Goal: Task Accomplishment & Management: Use online tool/utility

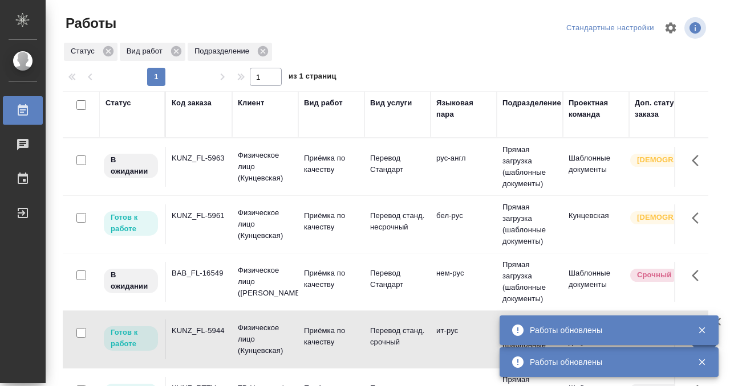
click at [297, 172] on td "Физическое лицо (Кунцевская)" at bounding box center [265, 167] width 66 height 46
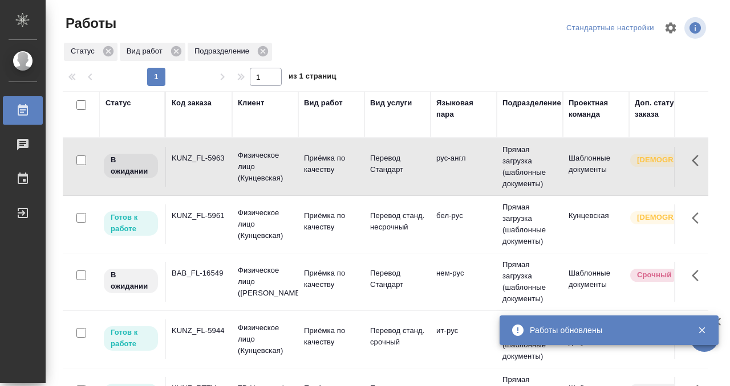
click at [297, 172] on td "Физическое лицо (Кунцевская)" at bounding box center [265, 167] width 66 height 46
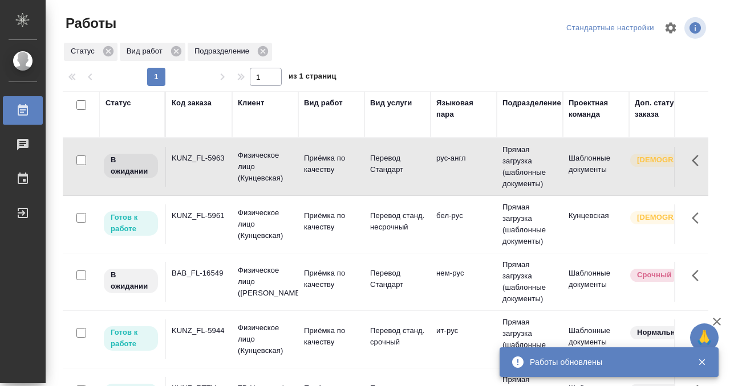
click at [297, 172] on td "Физическое лицо (Кунцевская)" at bounding box center [265, 167] width 66 height 46
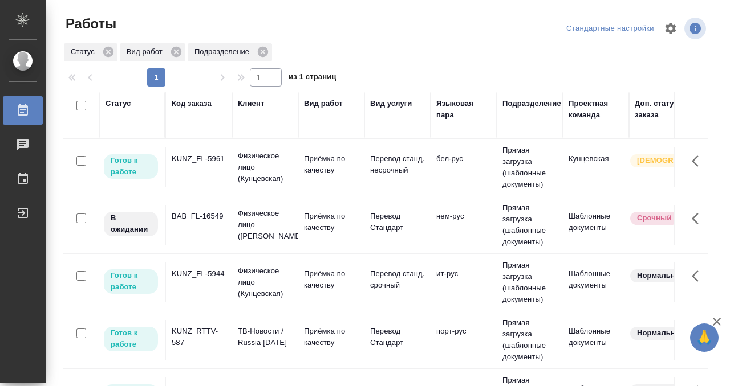
click at [179, 167] on td "KUNZ_FL-5961" at bounding box center [199, 168] width 66 height 40
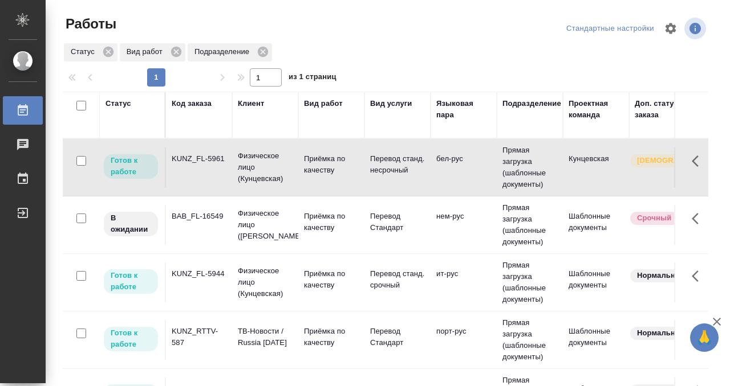
click at [179, 167] on td "KUNZ_FL-5961" at bounding box center [199, 168] width 66 height 40
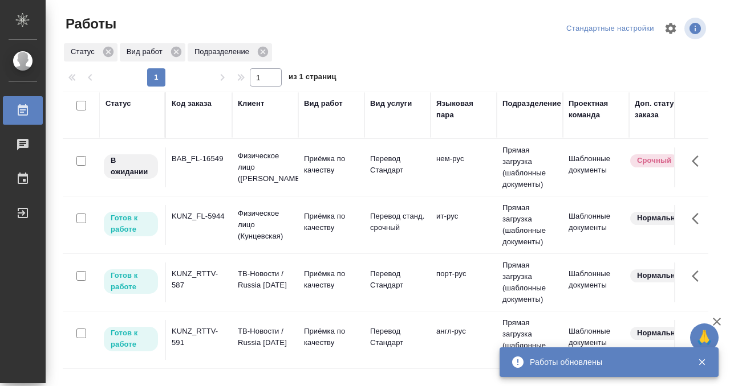
click at [205, 176] on td "BAB_FL-16549" at bounding box center [199, 168] width 66 height 40
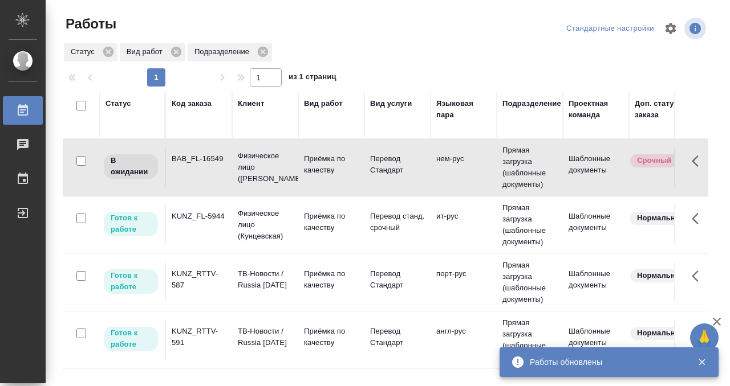
click at [205, 176] on td "BAB_FL-16549" at bounding box center [199, 168] width 66 height 40
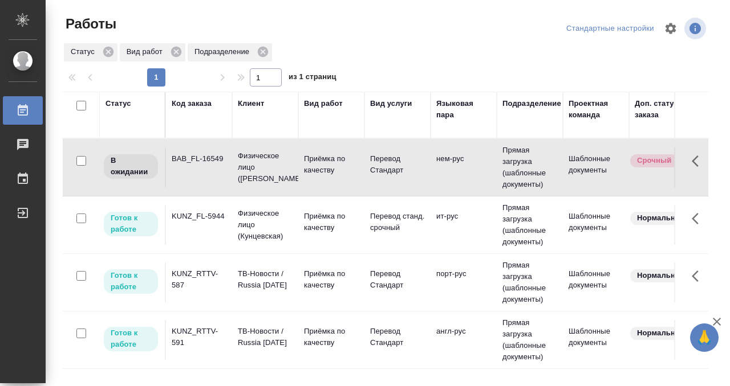
click at [199, 177] on td "BAB_FL-16549" at bounding box center [199, 168] width 66 height 40
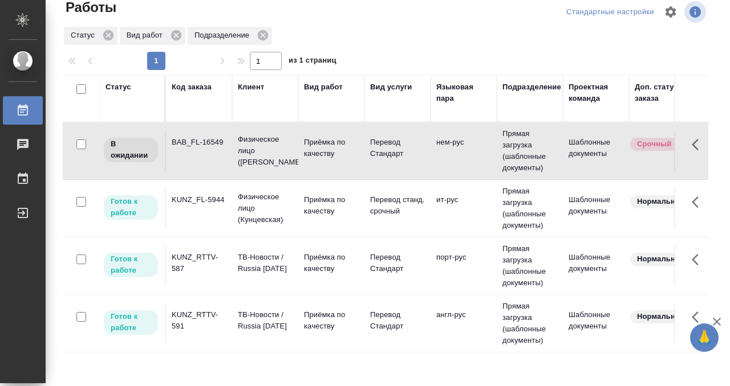
click at [210, 268] on div "KUNZ_RTTV-587" at bounding box center [199, 263] width 55 height 23
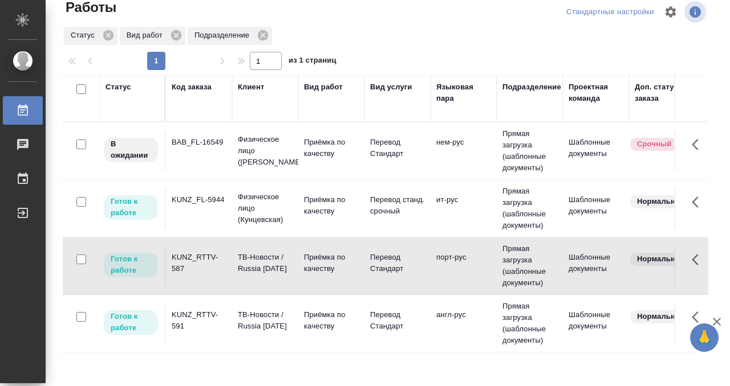
click at [210, 268] on div "KUNZ_RTTV-587" at bounding box center [199, 263] width 55 height 23
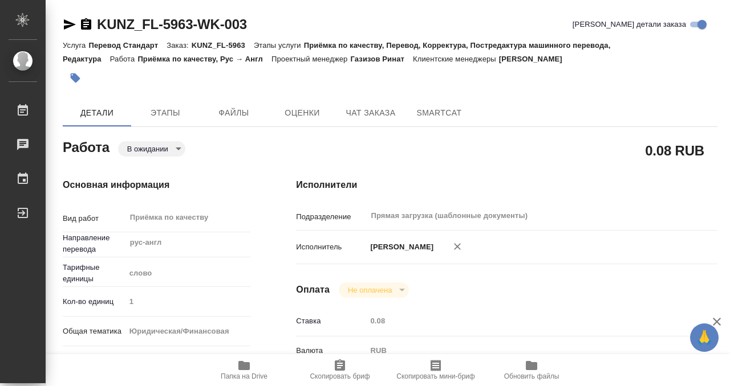
scroll to position [609, 0]
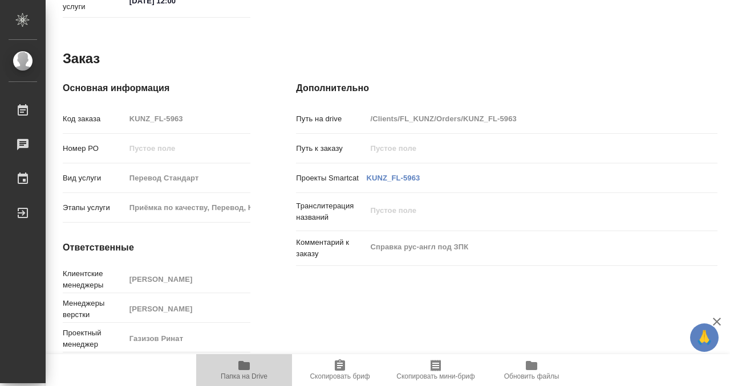
click at [239, 372] on icon "button" at bounding box center [244, 366] width 14 height 14
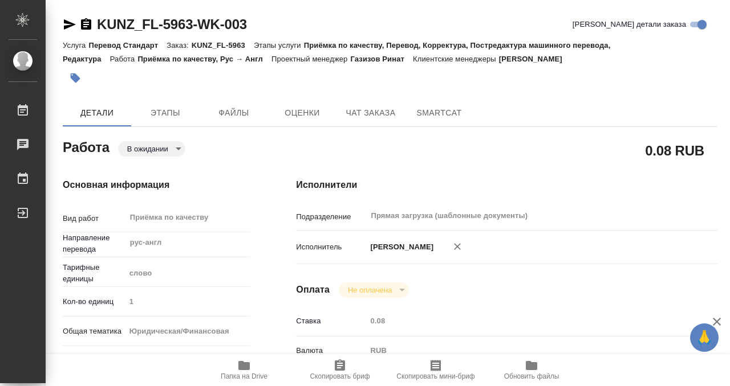
click at [77, 83] on icon "button" at bounding box center [75, 77] width 11 height 11
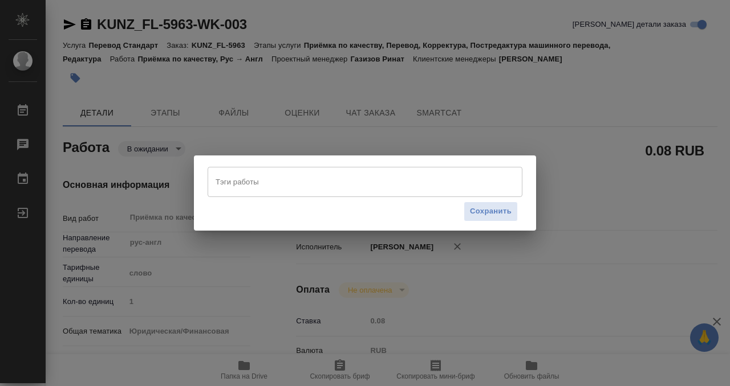
click at [244, 192] on input "Тэги работы" at bounding box center [354, 181] width 283 height 19
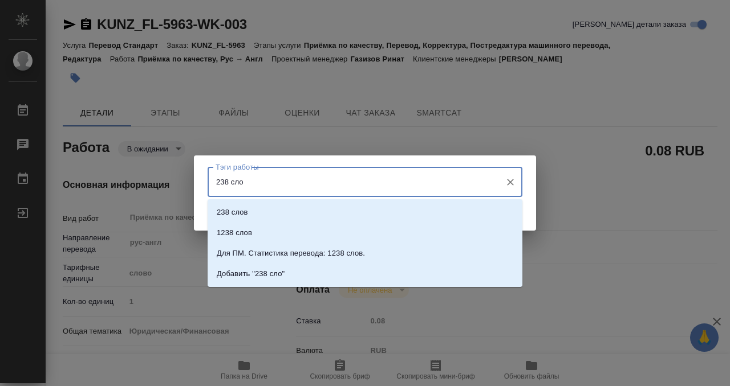
type input "238 слов"
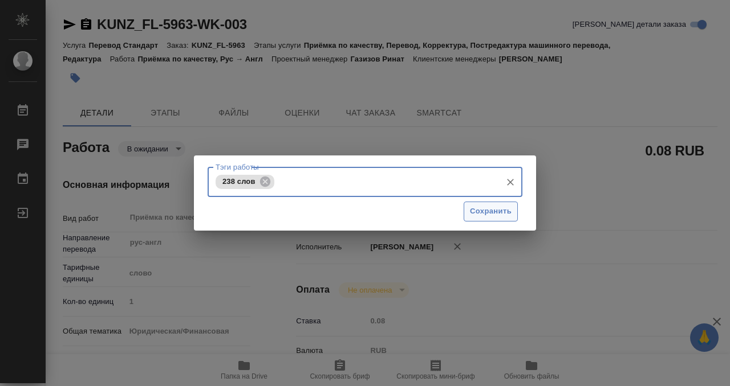
click at [474, 211] on span "Сохранить" at bounding box center [491, 211] width 42 height 13
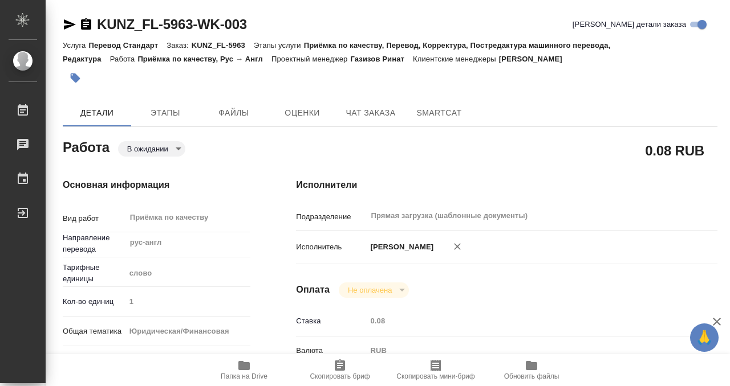
type input "pending"
type input "рус-англ"
type input "5a8b1489cc6b4906c91bfd90"
type input "1"
type input "yr-fn"
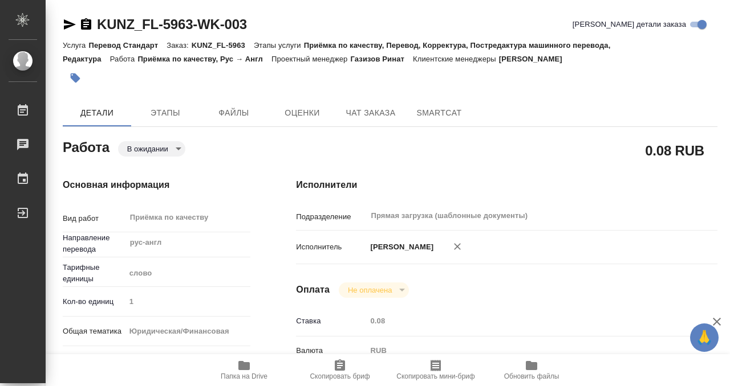
type input "5a8b8b956a9677013d343cfe"
checkbox input "true"
type input "23.09.2025 16:21"
type input "24.09.2025 11:30"
type input "24.09.2025 12:00"
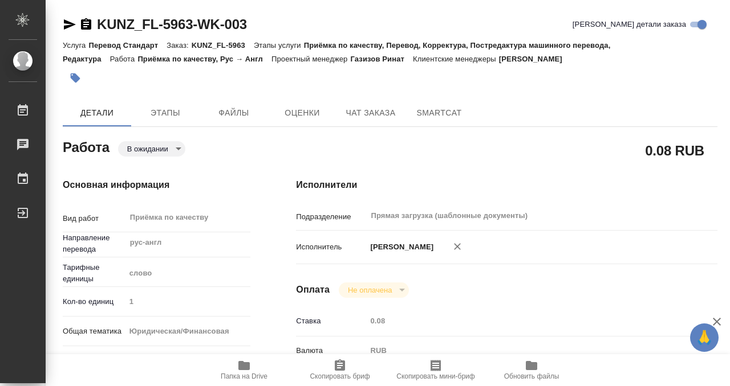
type input "Прямая загрузка (шаблонные документы)"
type input "notPayed"
type input "0.08"
type input "RUB"
type input "[PERSON_NAME]"
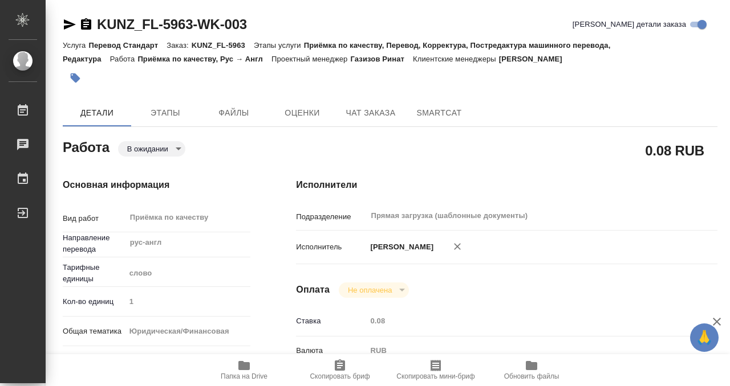
type input "KUNZ_FL-5963"
type input "Перевод Стандарт"
type input "Приёмка по качеству, Перевод, Корректура, Постредактура машинного перевода, Ред…"
type input "Зотова Екатерина"
type input "Арсеньева Вера"
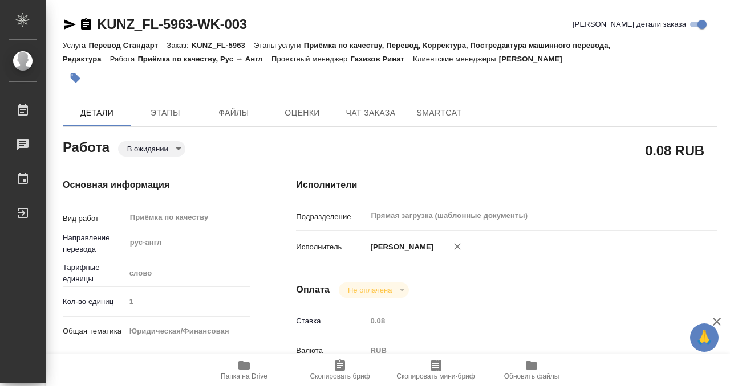
type input "/Clients/FL_KUNZ/Orders/KUNZ_FL-5963"
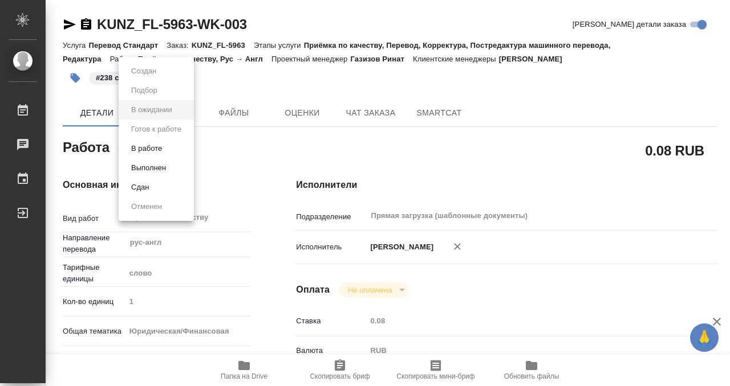
click at [163, 145] on body "🙏 .cls-1 fill:#fff; AWATERA Kobzeva Elizaveta Работы 0 Чаты График Выйти KUNZ_F…" at bounding box center [365, 193] width 730 height 386
click at [161, 168] on button "Выполнен" at bounding box center [149, 168] width 42 height 13
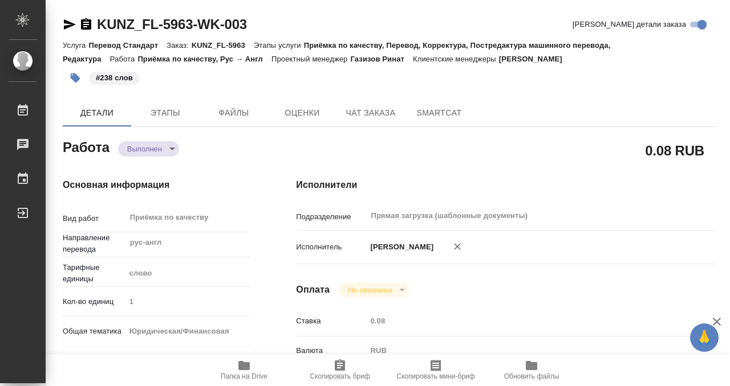
type textarea "x"
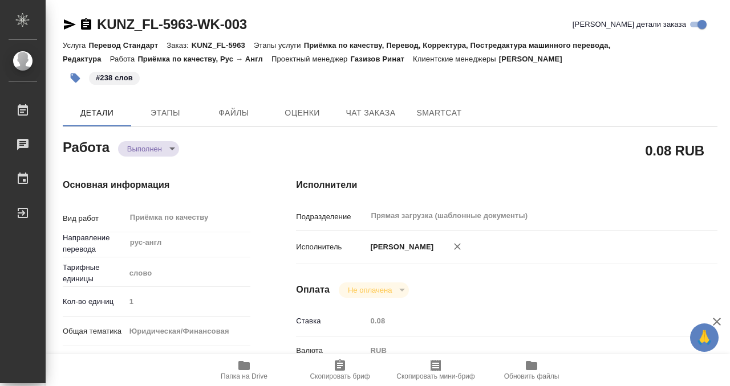
type textarea "x"
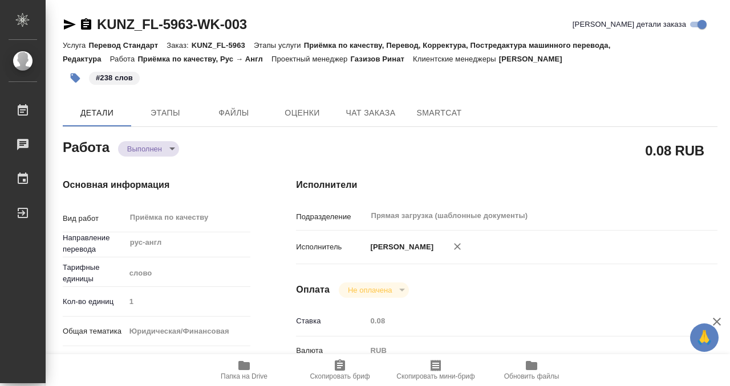
click at [87, 23] on icon "button" at bounding box center [86, 25] width 14 height 14
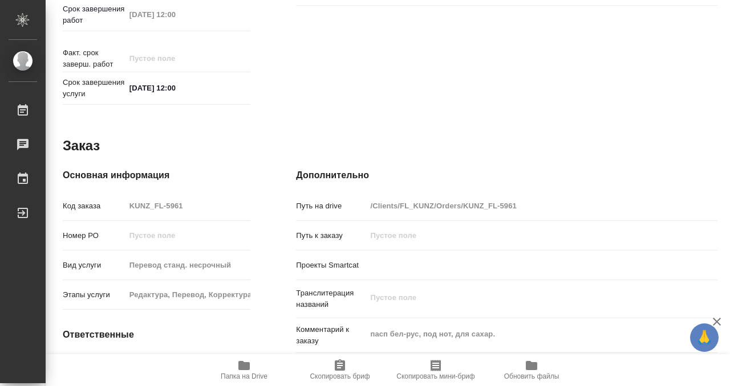
scroll to position [609, 0]
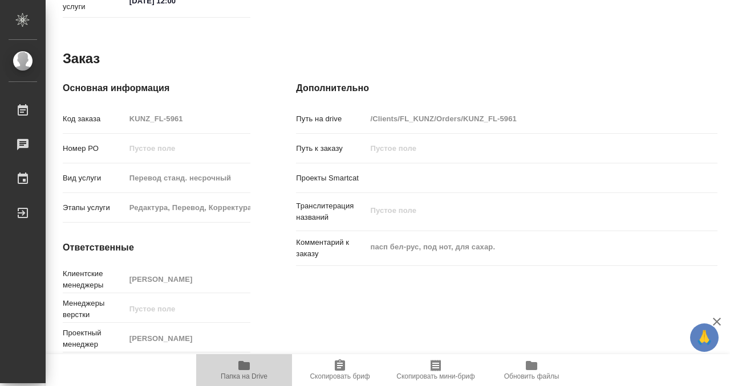
click at [246, 362] on icon "button" at bounding box center [244, 366] width 14 height 14
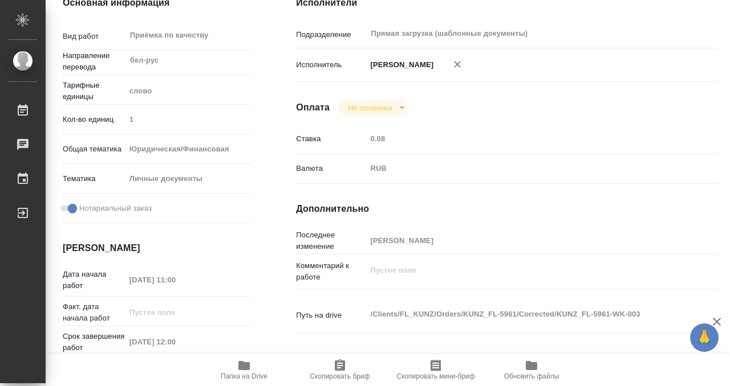
scroll to position [0, 0]
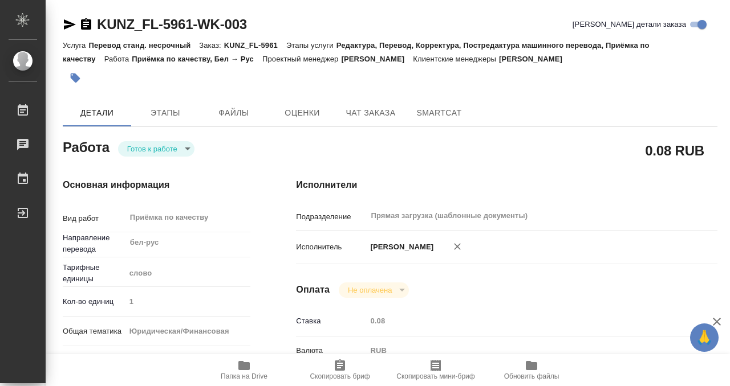
click at [69, 80] on button "button" at bounding box center [75, 78] width 25 height 25
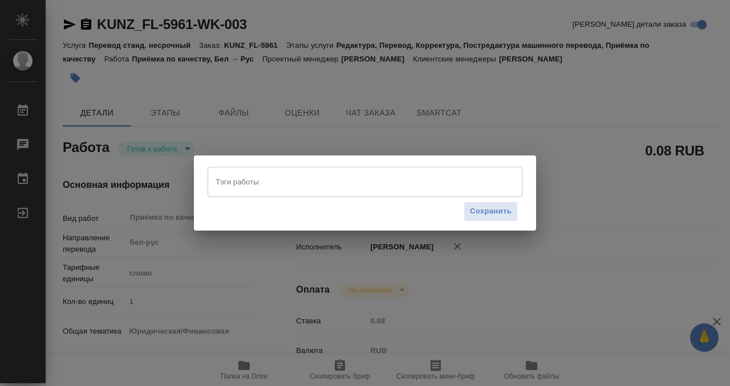
click at [274, 180] on input "Тэги работы" at bounding box center [354, 181] width 283 height 19
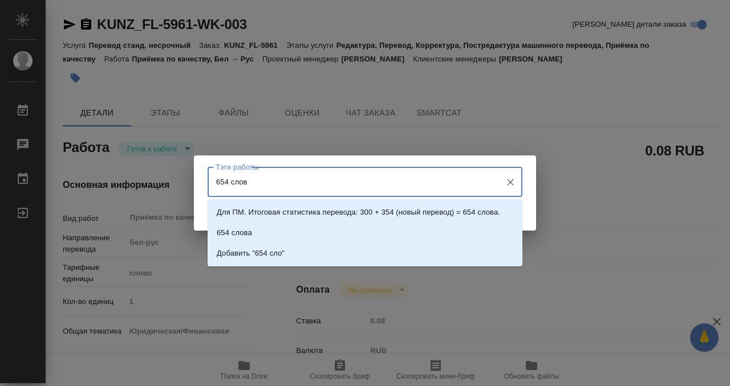
type input "654 слова"
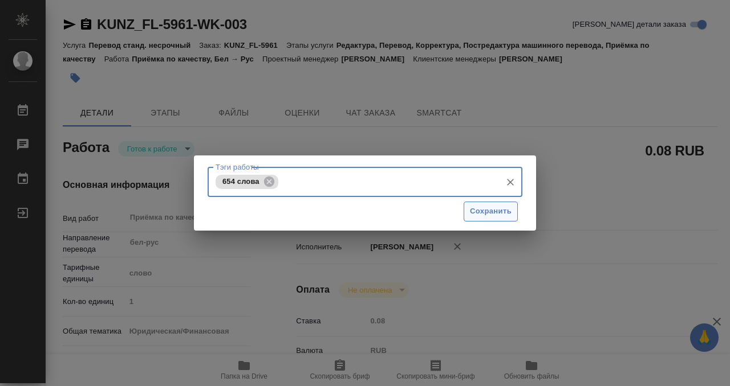
click at [483, 204] on button "Сохранить" at bounding box center [490, 212] width 54 height 20
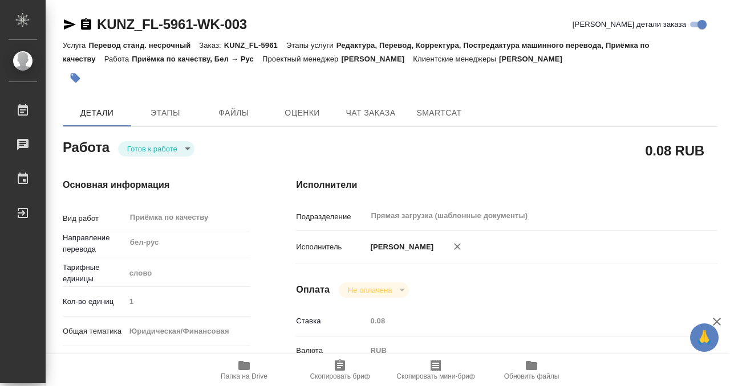
click at [170, 150] on body "🙏 .cls-1 fill:#fff; AWATERA Kobzeva Elizaveta Работы 0 Чаты График Выйти KUNZ_F…" at bounding box center [365, 193] width 730 height 386
type input "бел-рус"
type input "5a8b1489cc6b4906c91bfd90"
type input "1"
type input "yr-fn"
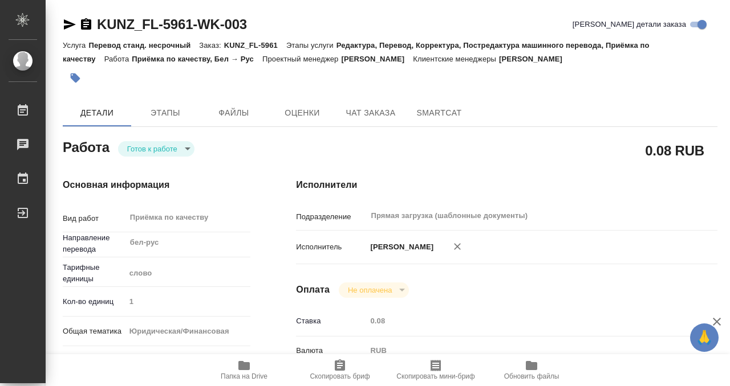
type input "5a8b8b956a9677013d343cfe"
checkbox input "true"
type input "24.09.2025 11:00"
type input "24.09.2025 12:00"
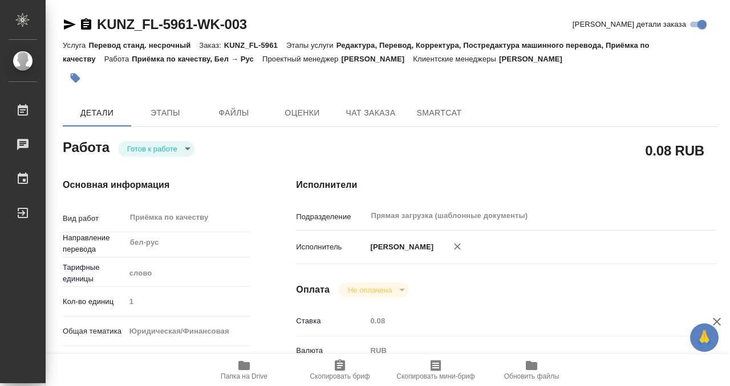
type input "Прямая загрузка (шаблонные документы)"
type input "notPayed"
type input "0.08"
type input "RUB"
type input "[PERSON_NAME]"
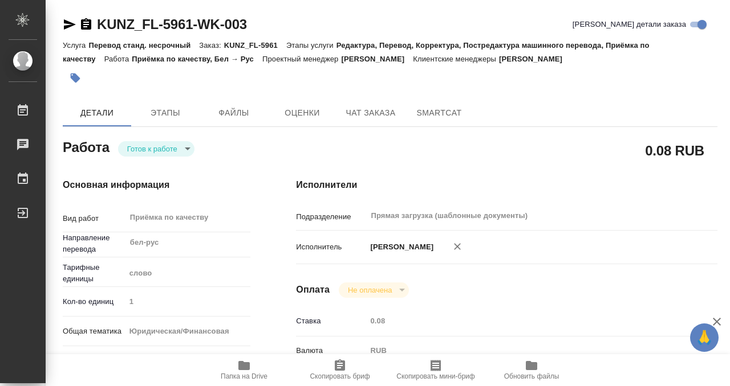
type input "KUNZ_FL-5961"
type input "Перевод станд. несрочный"
type input "Редактура, Перевод, Корректура, Постредактура машинного перевода, Приёмка по ка…"
type input "Веселова Юлия"
type input "/Clients/FL_KUNZ/Orders/KUNZ_FL-5961"
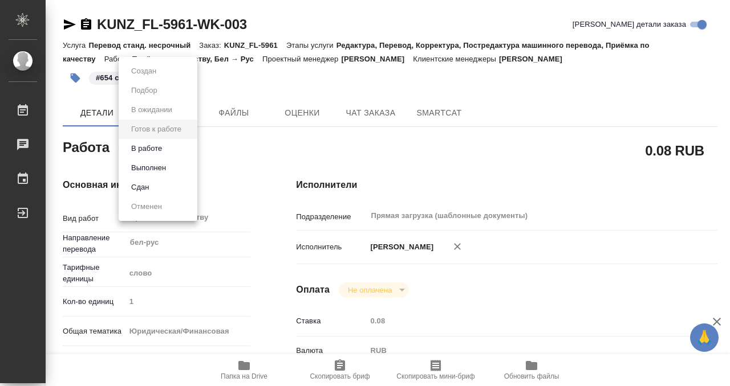
click at [170, 147] on li "В работе" at bounding box center [158, 148] width 79 height 19
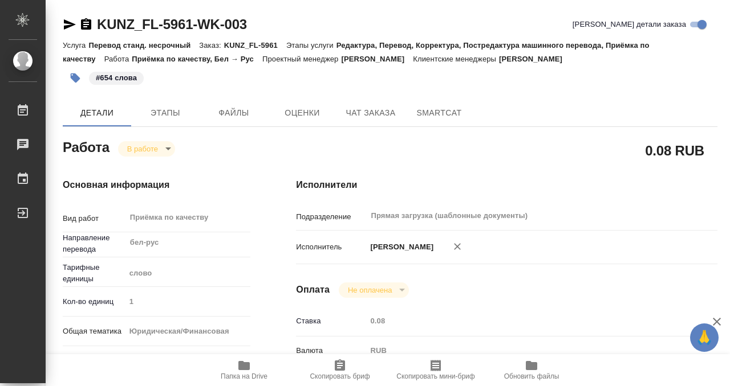
type textarea "x"
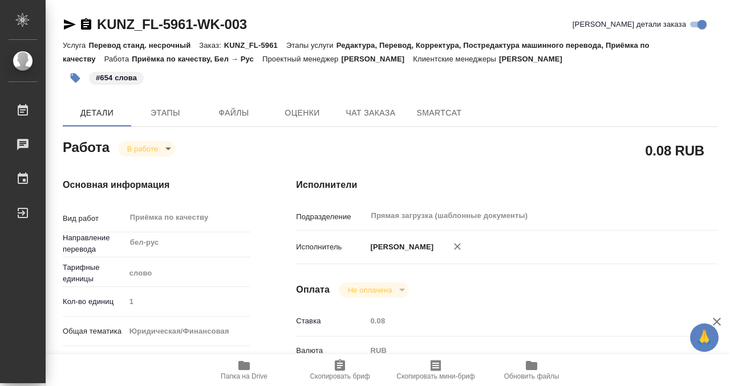
click at [152, 152] on body "🙏 .cls-1 fill:#fff; AWATERA Kobzeva Elizaveta Работы 0 Чаты График Выйти KUNZ_F…" at bounding box center [365, 193] width 730 height 386
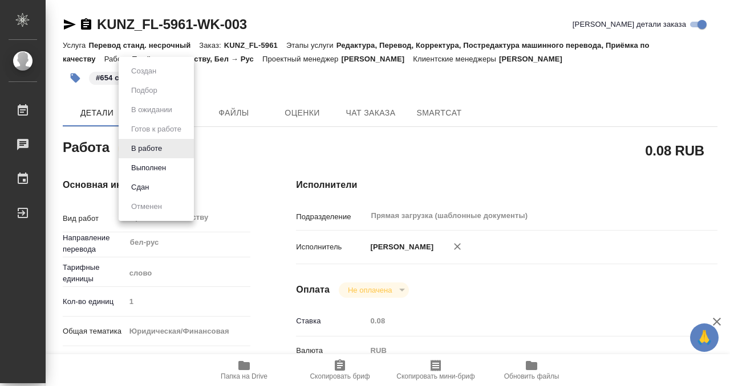
type textarea "x"
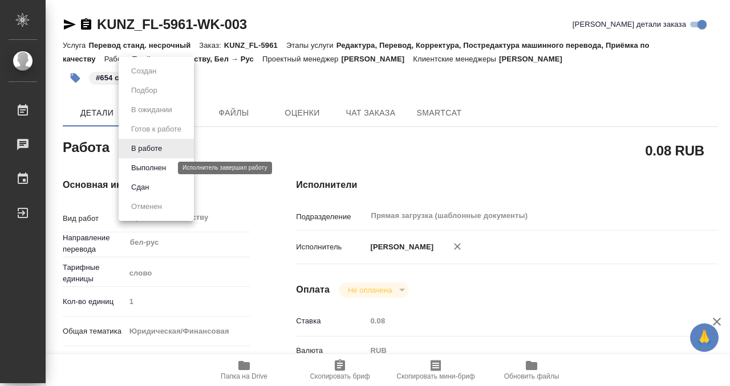
click at [157, 174] on button "Выполнен" at bounding box center [149, 168] width 42 height 13
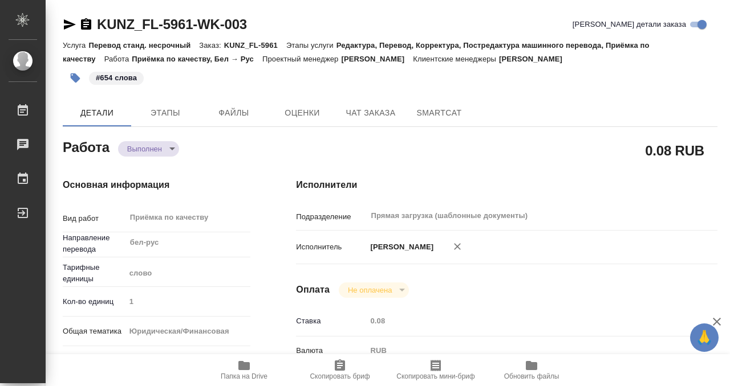
type textarea "x"
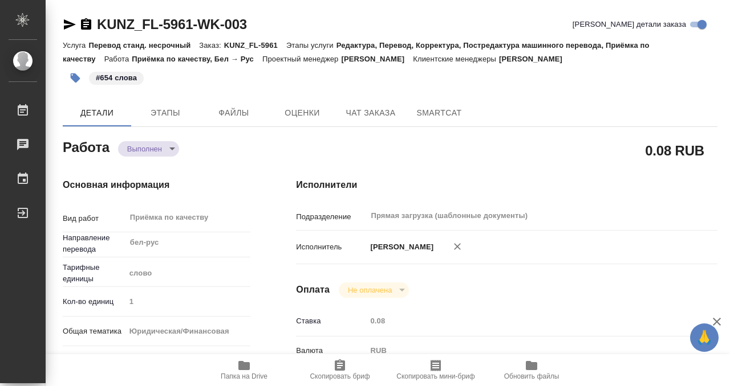
type textarea "x"
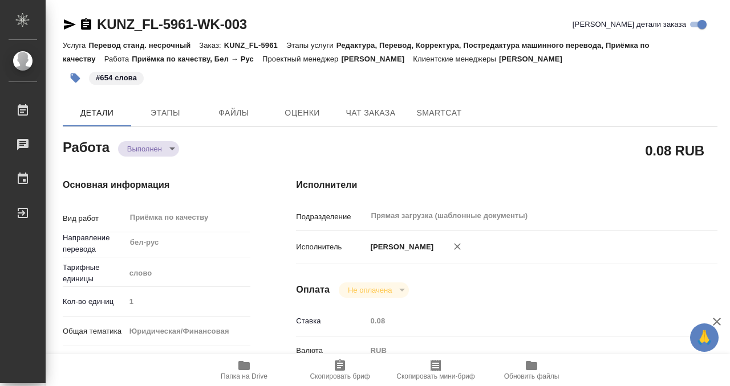
click at [87, 29] on icon "button" at bounding box center [86, 23] width 10 height 11
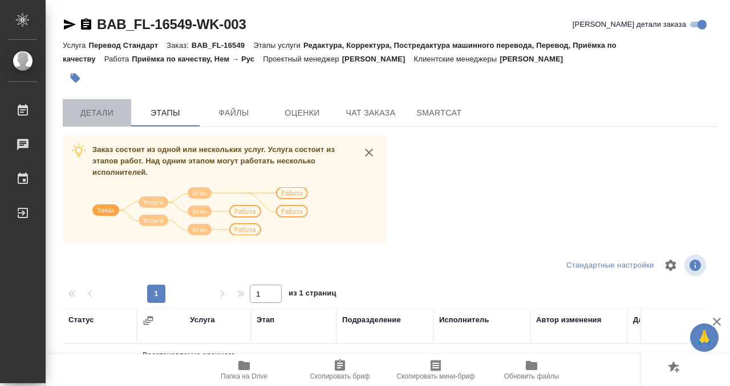
click at [107, 105] on button "Детали" at bounding box center [97, 112] width 68 height 27
click at [98, 108] on span "Детали" at bounding box center [97, 113] width 55 height 14
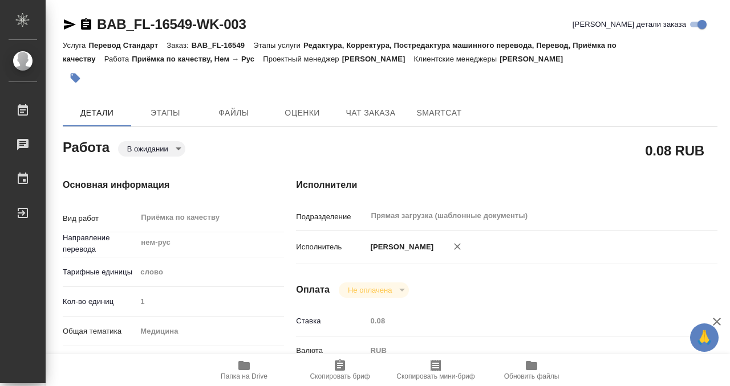
type textarea "x"
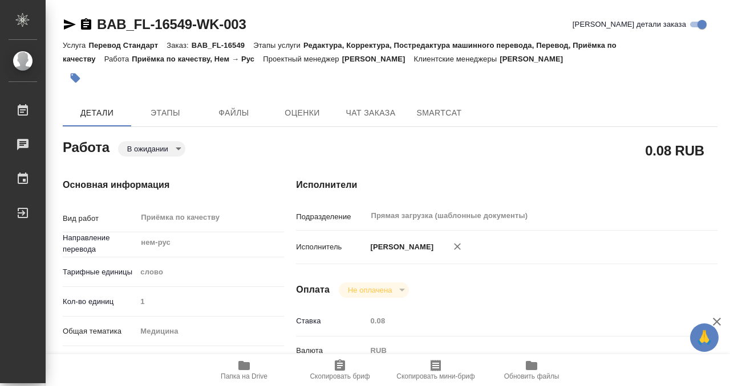
type textarea "x"
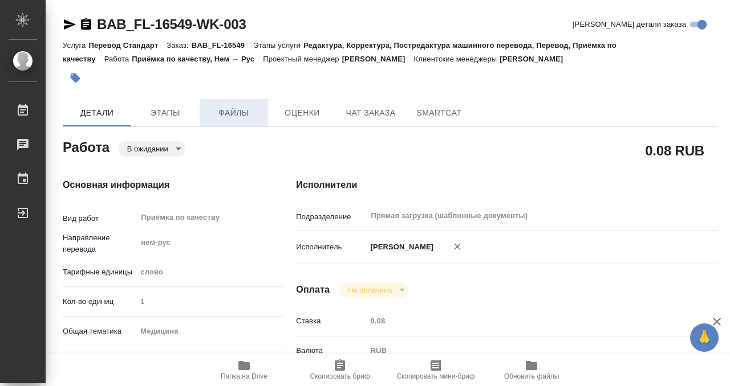
type textarea "x"
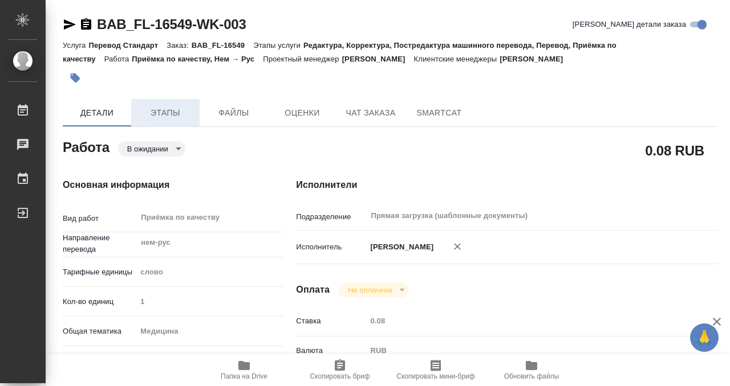
click at [174, 108] on span "Этапы" at bounding box center [165, 113] width 55 height 14
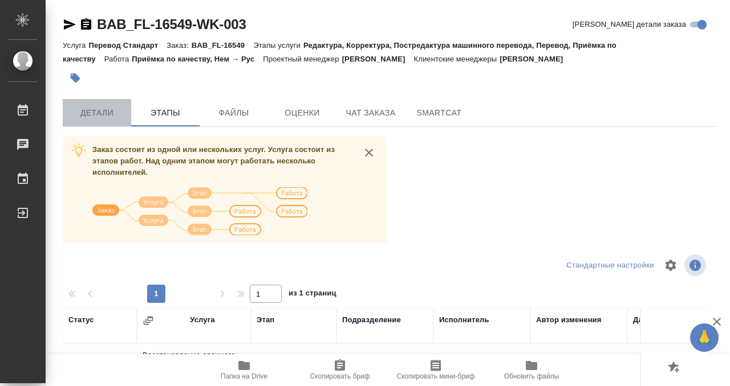
click at [113, 111] on span "Детали" at bounding box center [97, 113] width 55 height 14
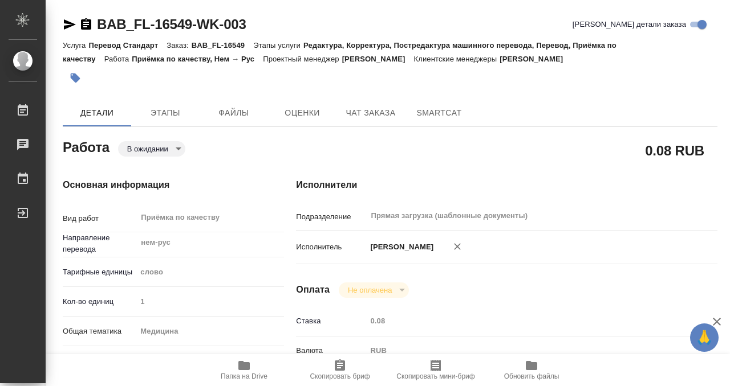
type textarea "x"
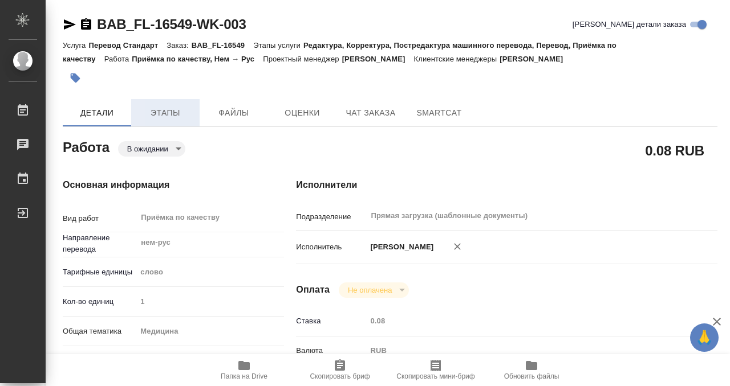
click at [158, 112] on span "Этапы" at bounding box center [165, 113] width 55 height 14
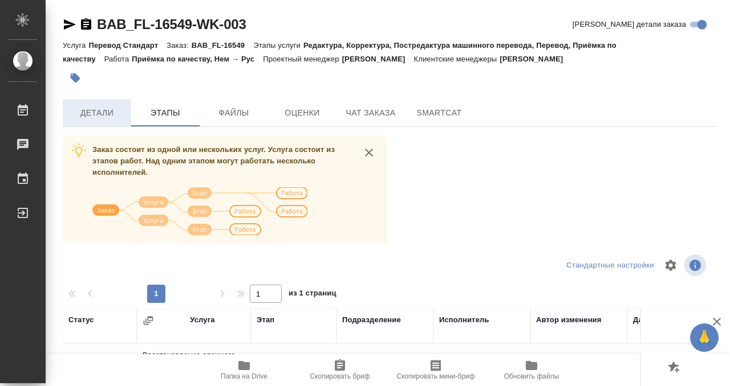
click at [95, 109] on span "Детали" at bounding box center [97, 113] width 55 height 14
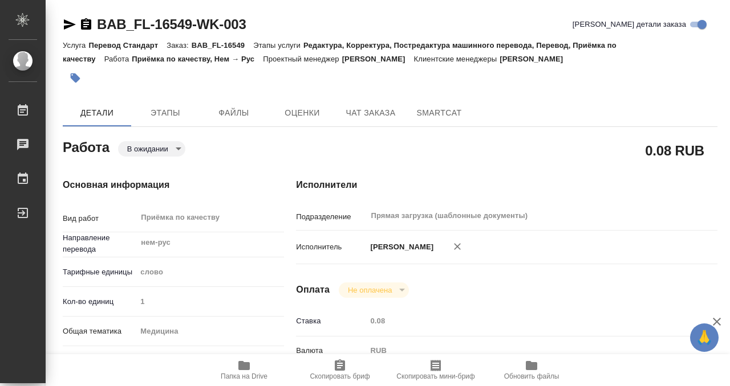
type textarea "x"
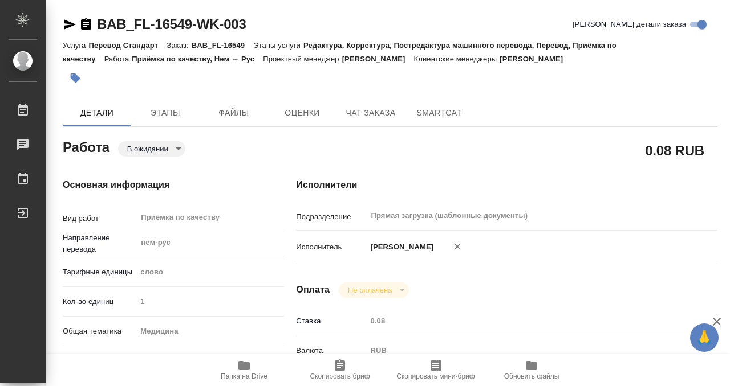
type textarea "x"
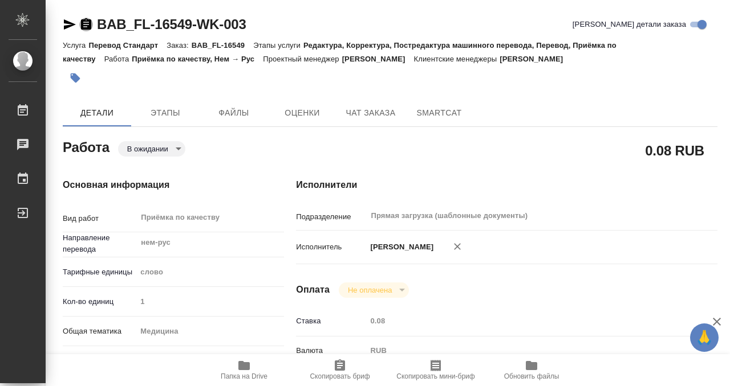
click at [87, 25] on icon "button" at bounding box center [86, 25] width 14 height 14
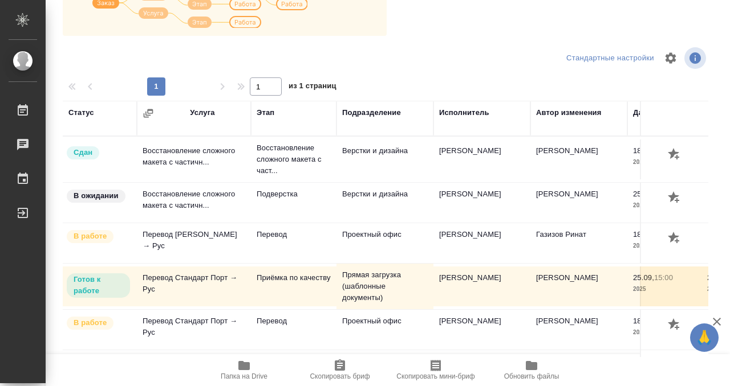
scroll to position [98, 0]
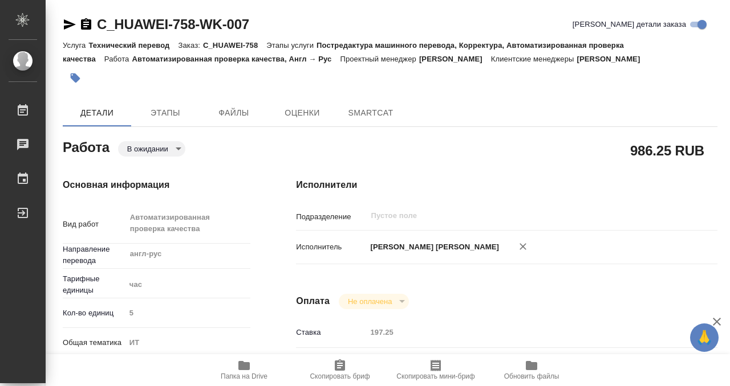
type textarea "x"
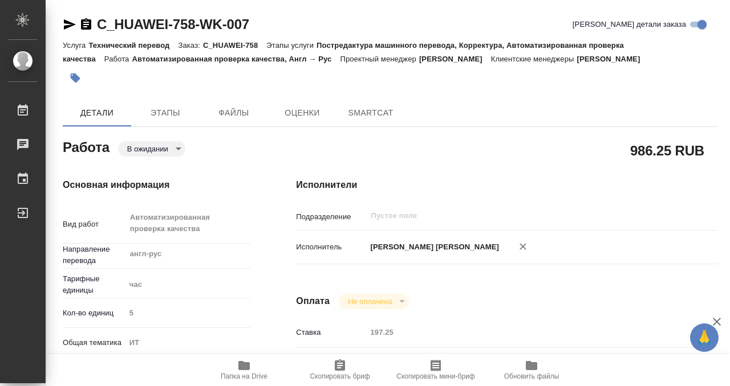
type textarea "x"
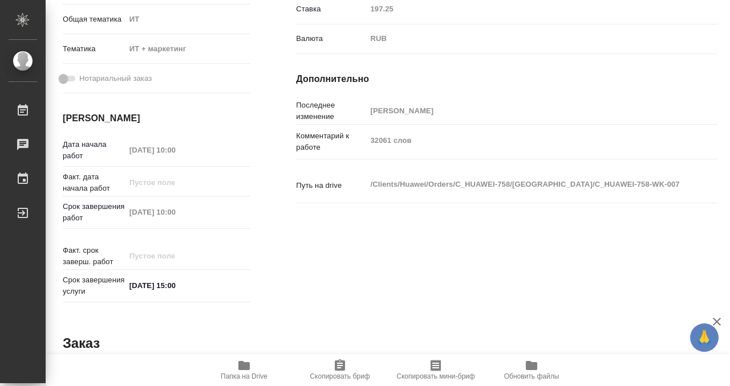
scroll to position [358, 0]
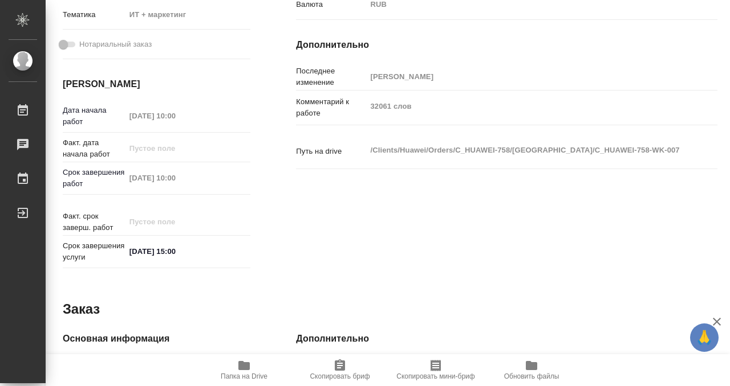
type textarea "x"
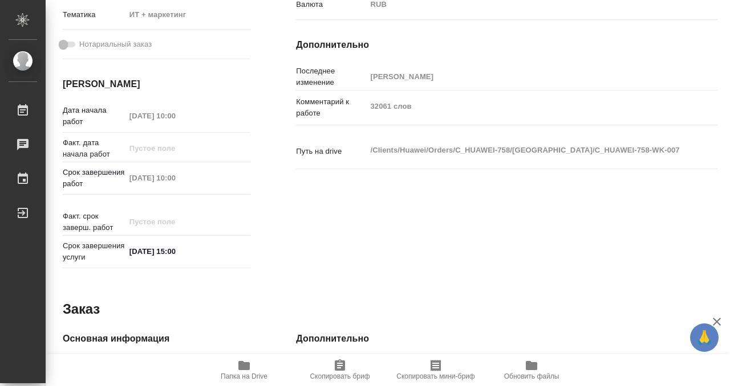
type textarea "x"
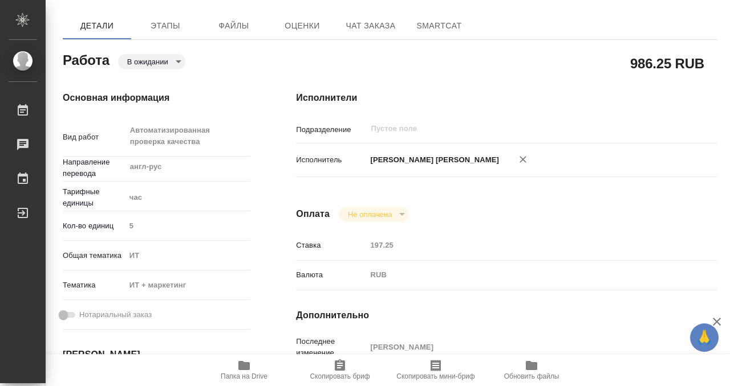
scroll to position [0, 0]
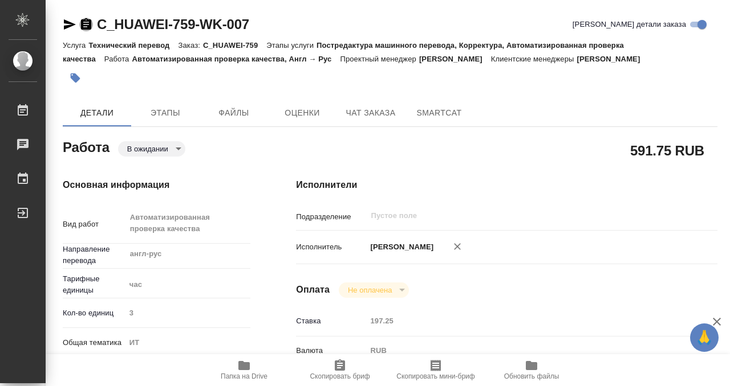
click at [88, 26] on icon "button" at bounding box center [86, 23] width 10 height 11
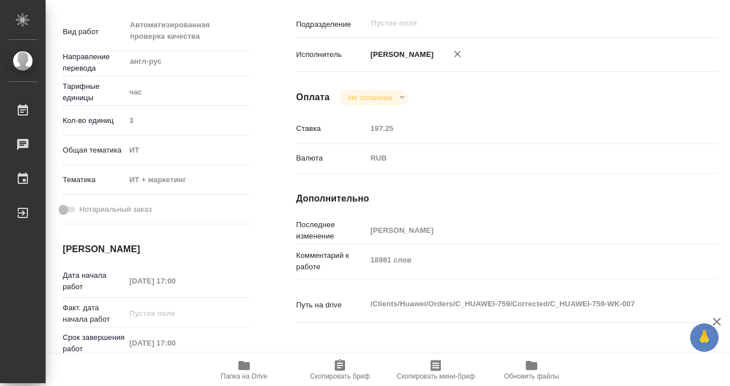
scroll to position [31, 0]
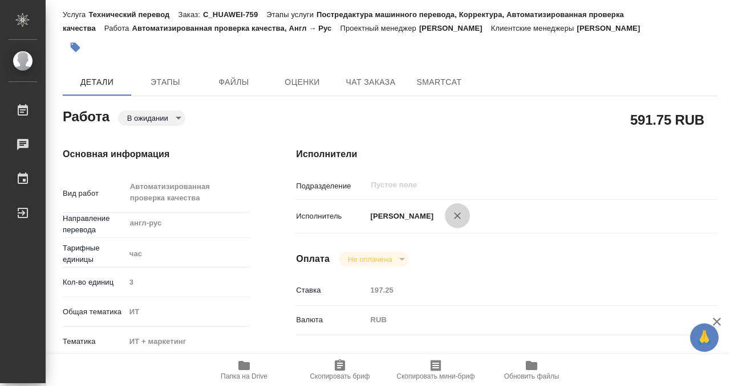
click at [463, 212] on icon "button" at bounding box center [456, 215] width 11 height 11
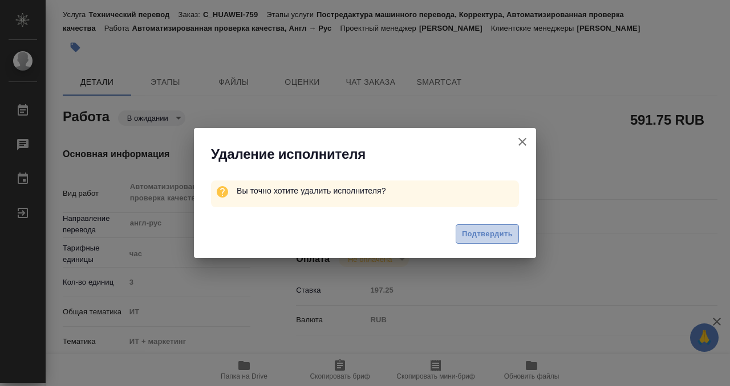
click at [482, 237] on span "Подтвердить" at bounding box center [487, 234] width 51 height 13
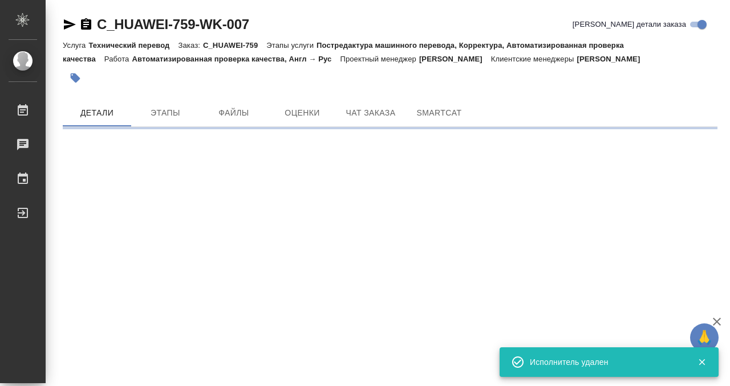
scroll to position [0, 0]
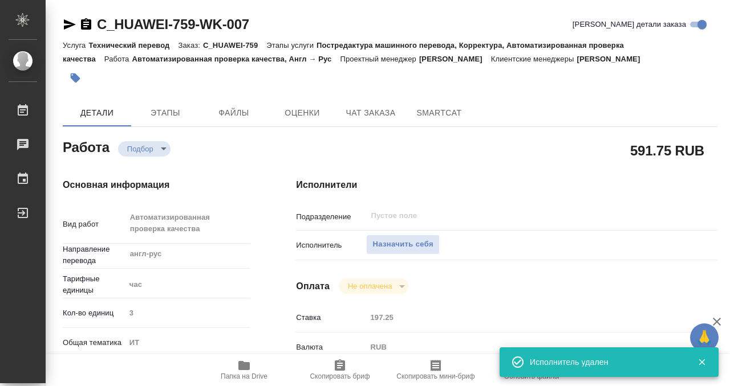
type textarea "x"
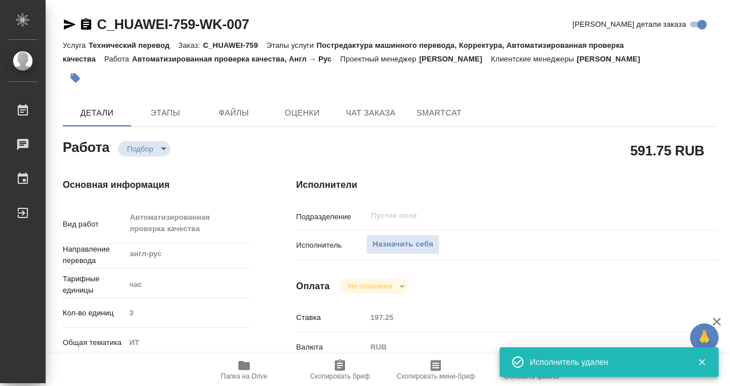
type textarea "x"
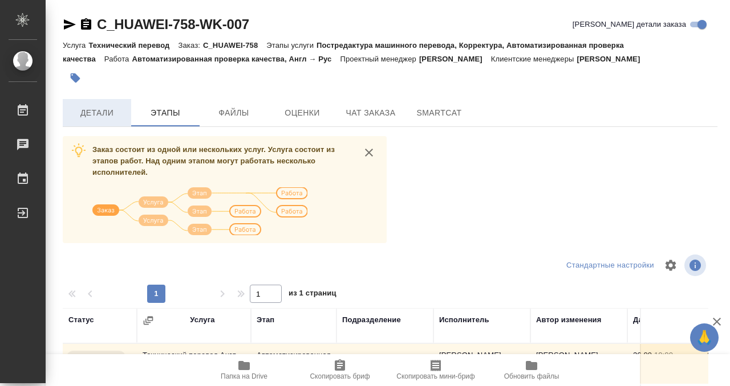
click at [103, 111] on span "Детали" at bounding box center [97, 113] width 55 height 14
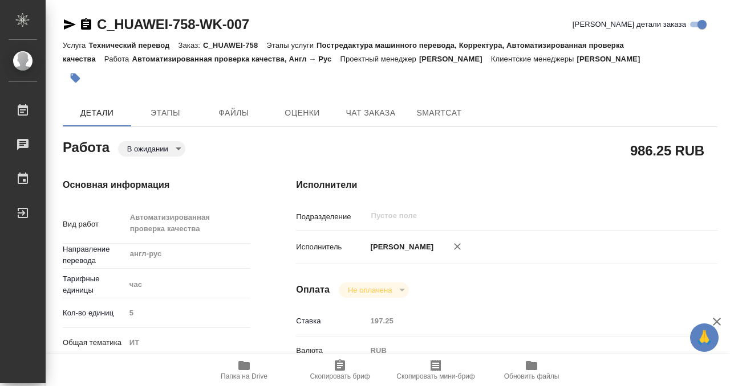
type textarea "x"
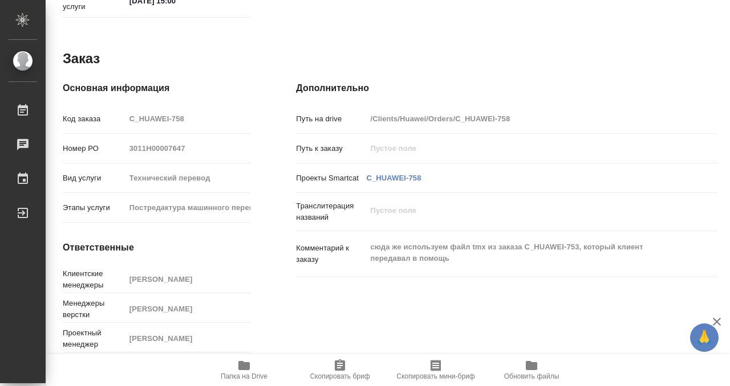
type textarea "x"
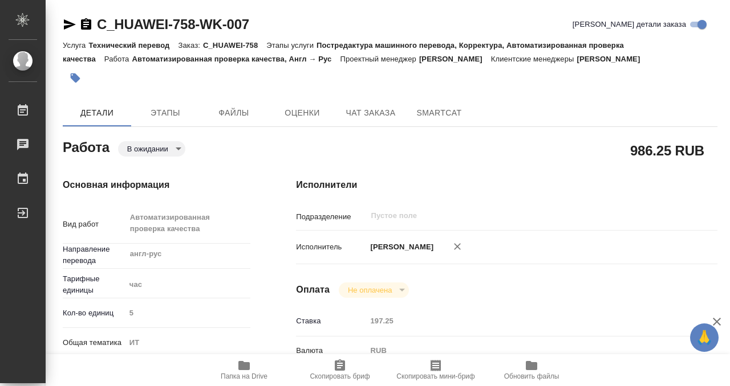
click at [86, 29] on icon "button" at bounding box center [86, 23] width 10 height 11
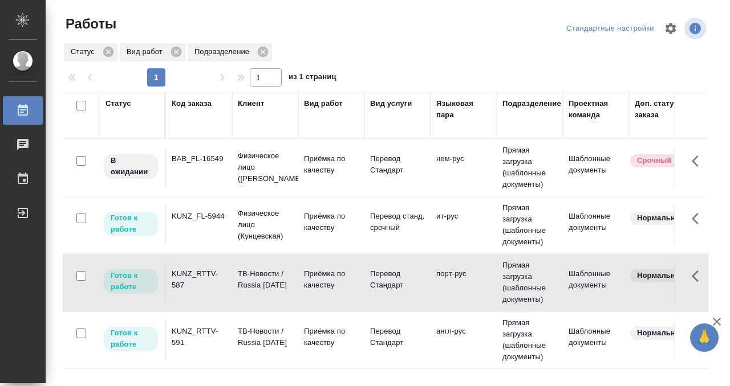
click at [202, 170] on td "BAB_FL-16549" at bounding box center [199, 168] width 66 height 40
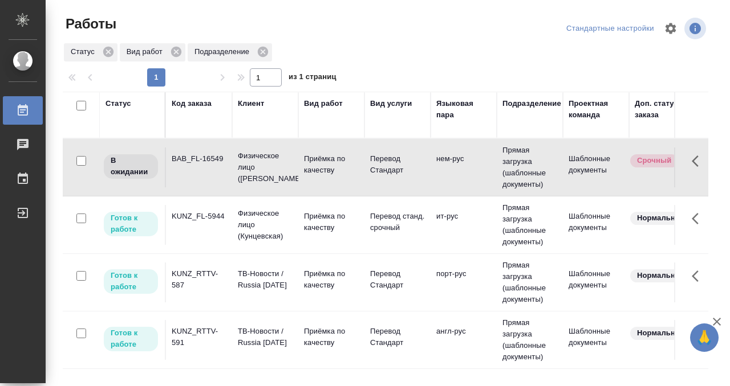
click at [202, 170] on td "BAB_FL-16549" at bounding box center [199, 168] width 66 height 40
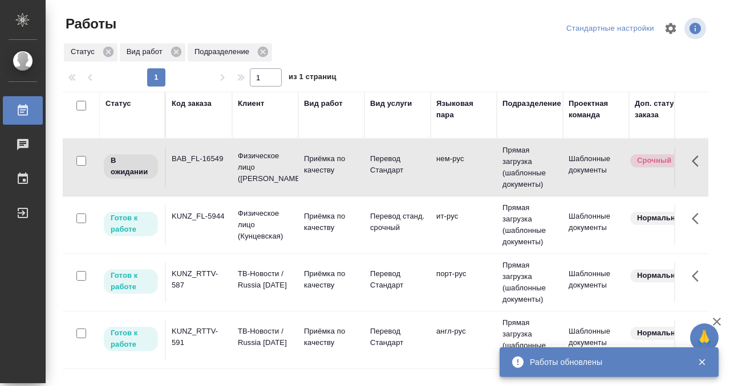
click at [193, 238] on td "KUNZ_FL-5944" at bounding box center [199, 225] width 66 height 40
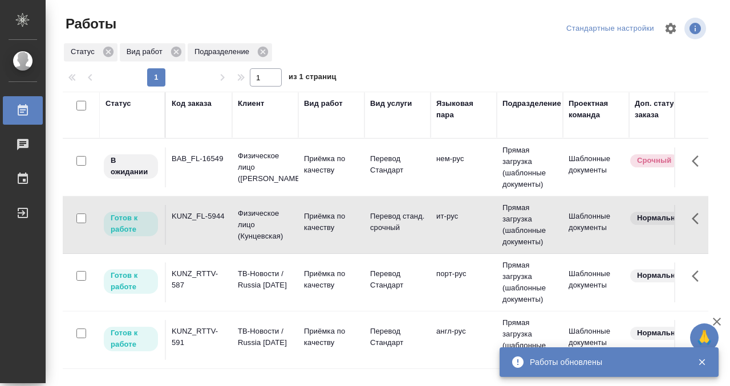
click at [193, 238] on td "KUNZ_FL-5944" at bounding box center [199, 225] width 66 height 40
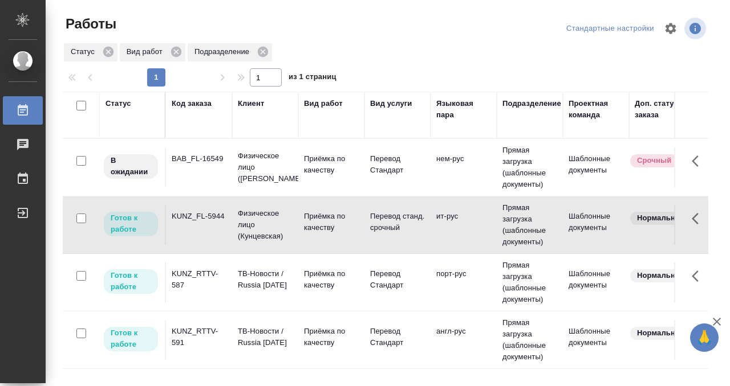
click at [351, 36] on div at bounding box center [390, 28] width 218 height 27
click at [122, 104] on div "Статус" at bounding box center [118, 103] width 26 height 11
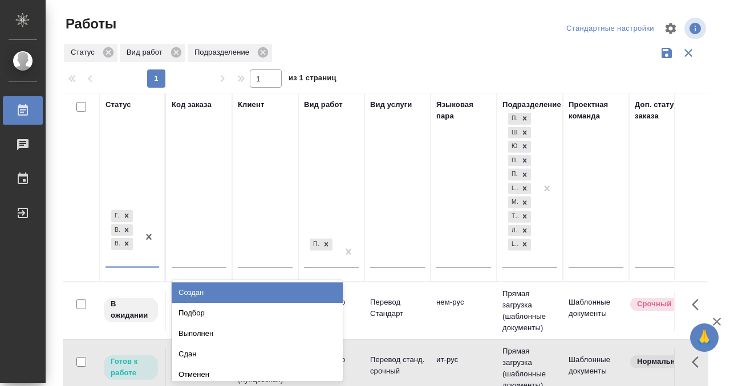
click at [117, 260] on div "Готов к работе В работе В ожидании" at bounding box center [121, 237] width 33 height 59
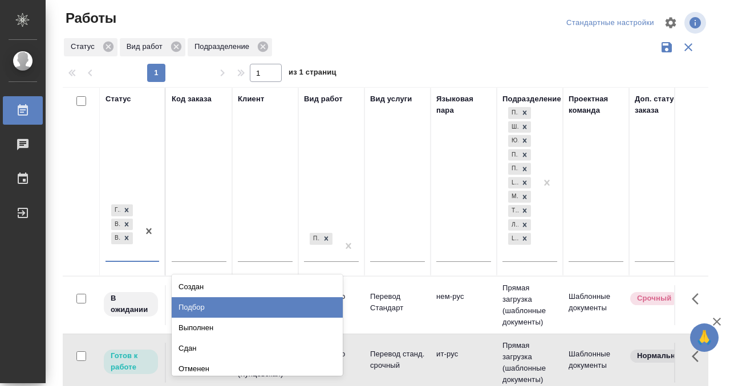
click at [194, 304] on div "Подбор" at bounding box center [257, 308] width 171 height 21
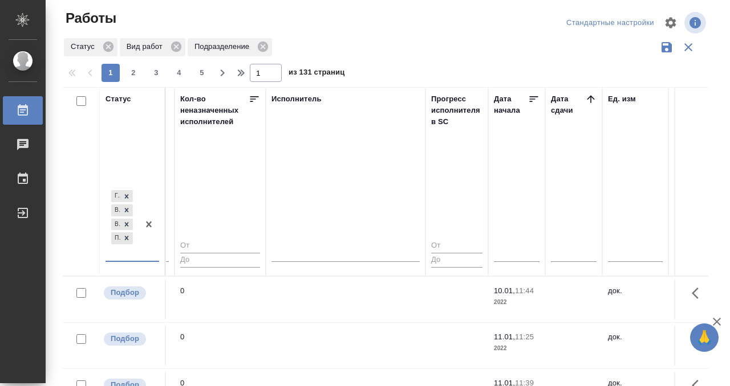
scroll to position [0, 710]
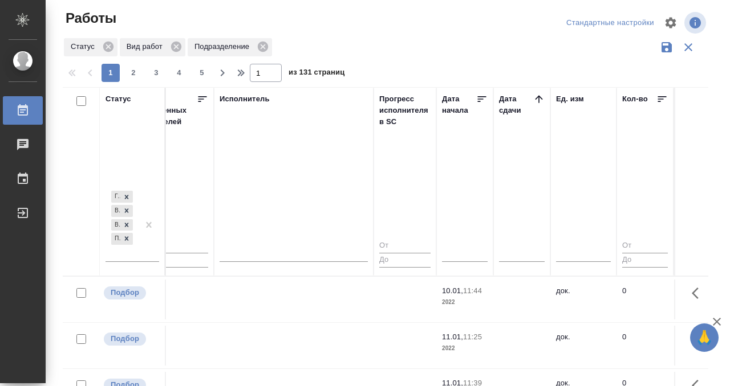
click at [537, 103] on icon at bounding box center [538, 98] width 11 height 11
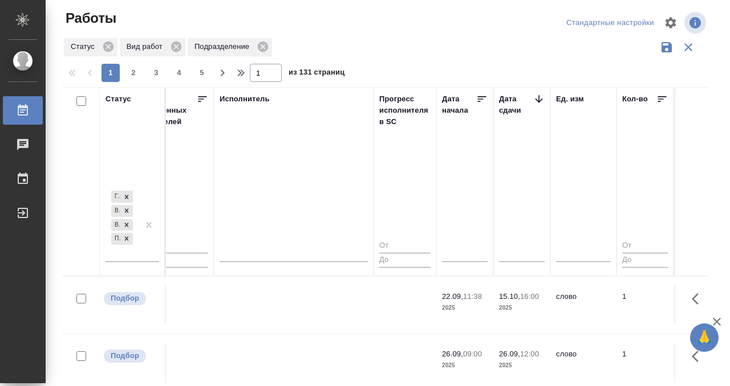
click at [336, 349] on td at bounding box center [294, 363] width 160 height 40
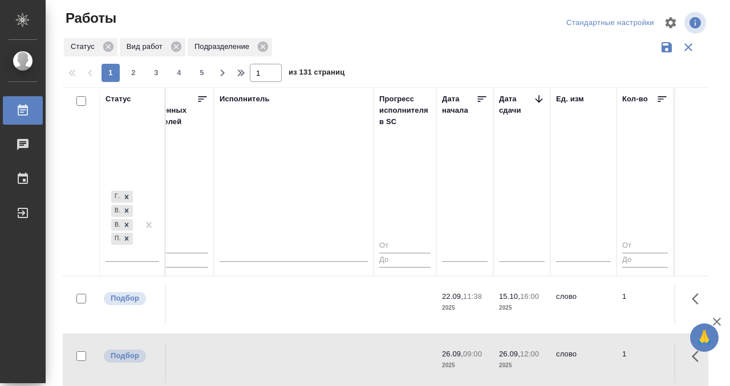
click at [336, 349] on td at bounding box center [294, 363] width 160 height 40
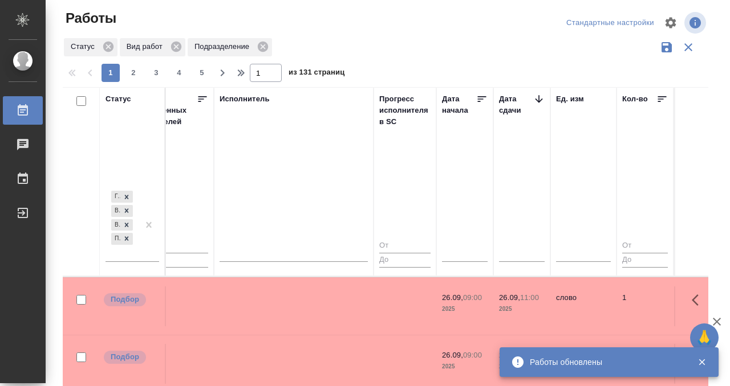
scroll to position [168, 710]
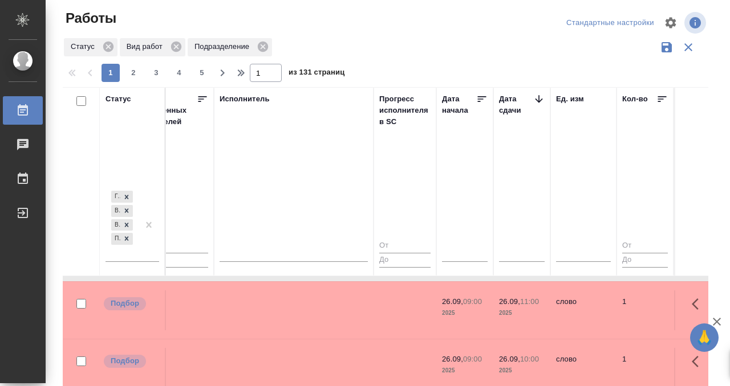
click at [302, 312] on td at bounding box center [294, 311] width 160 height 40
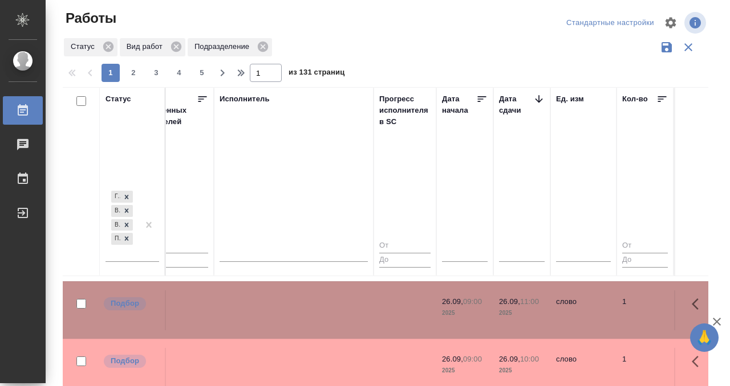
click at [302, 312] on td at bounding box center [294, 311] width 160 height 40
click at [322, 318] on td at bounding box center [294, 311] width 160 height 40
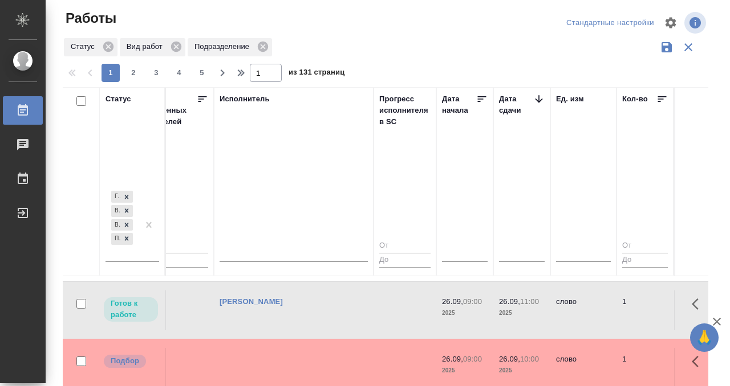
scroll to position [210, 710]
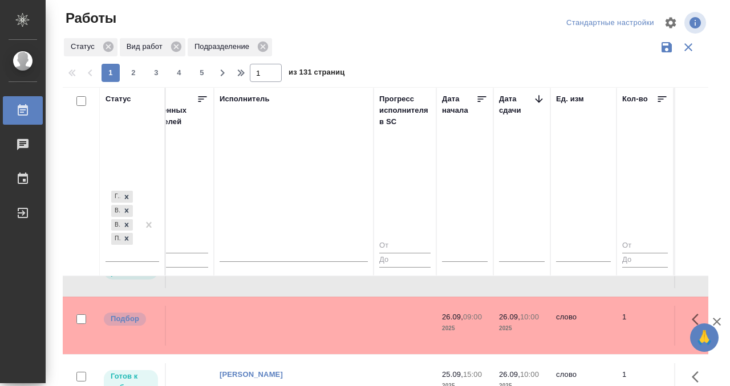
click at [322, 318] on td at bounding box center [294, 326] width 160 height 40
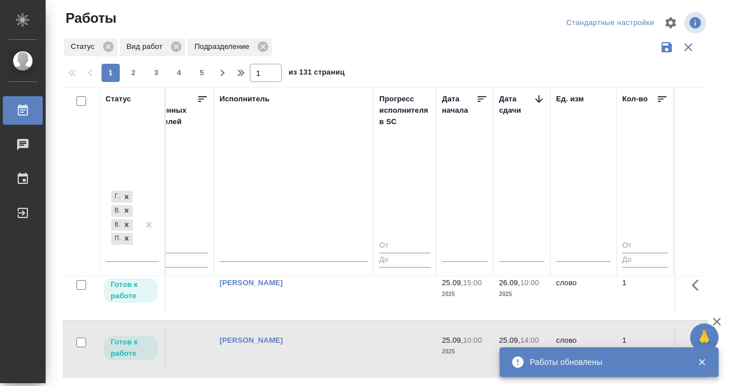
scroll to position [458, 710]
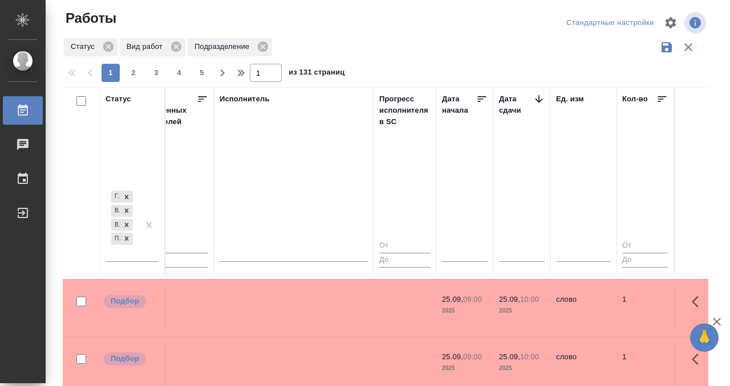
click at [324, 314] on td at bounding box center [294, 308] width 160 height 40
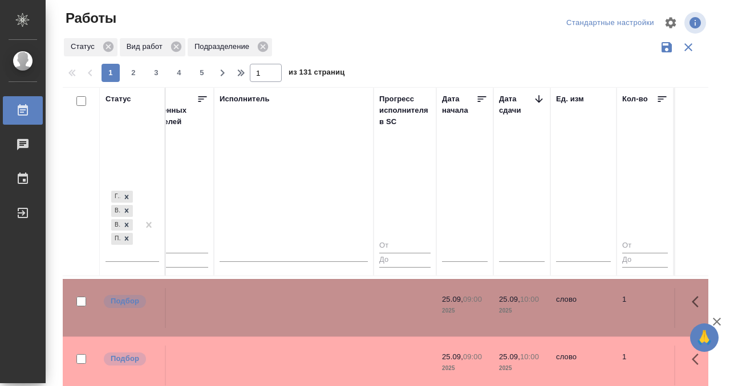
click at [299, 326] on td at bounding box center [294, 308] width 160 height 40
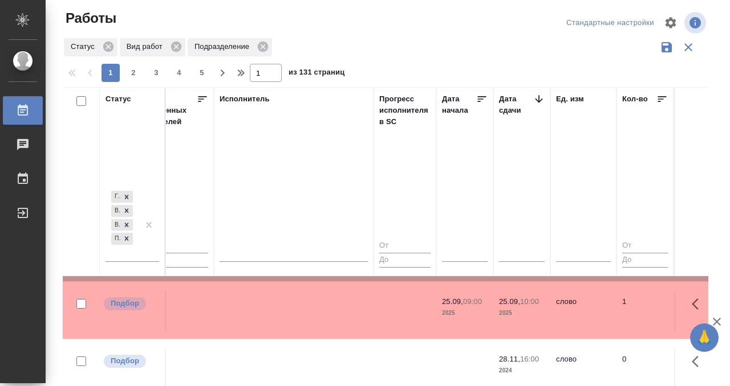
click at [310, 310] on td at bounding box center [294, 311] width 160 height 40
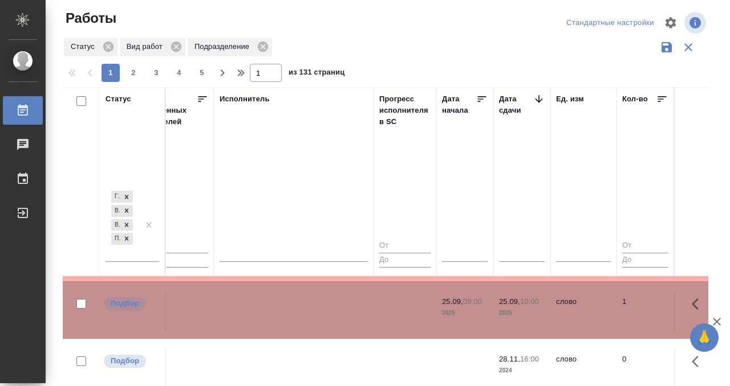
click at [310, 310] on td at bounding box center [294, 311] width 160 height 40
click at [26, 108] on icon at bounding box center [23, 109] width 10 height 11
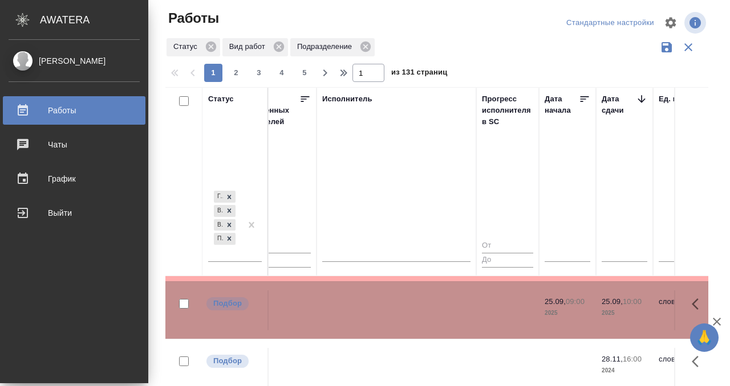
click at [22, 108] on div "Работы" at bounding box center [74, 110] width 131 height 17
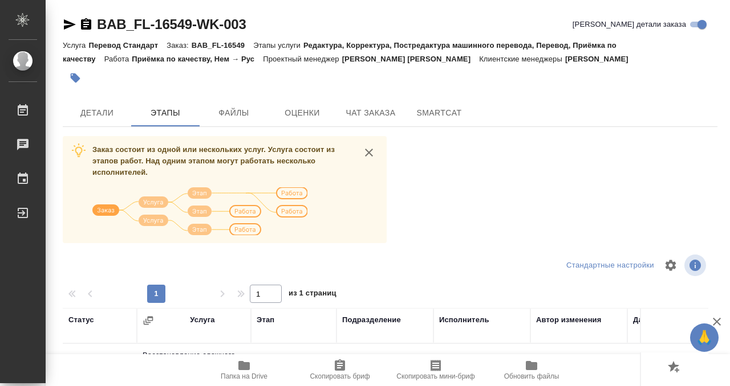
click at [105, 131] on div "BAB_FL-16549-WK-003 Кратко детали заказа Услуга Перевод Стандарт Заказ: BAB_FL-…" at bounding box center [389, 297] width 667 height 594
click at [105, 120] on button "Детали" at bounding box center [97, 112] width 68 height 27
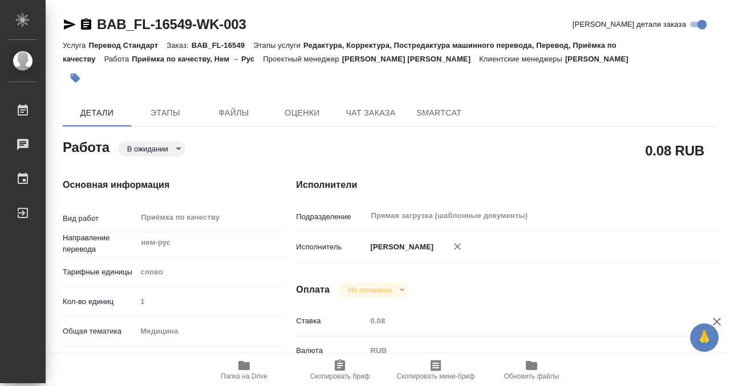
type textarea "x"
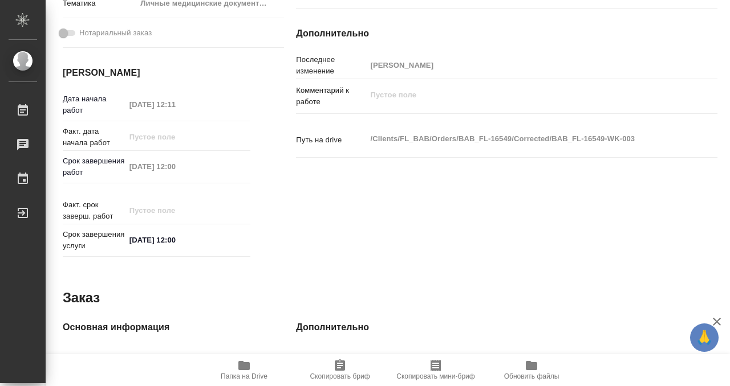
type textarea "x"
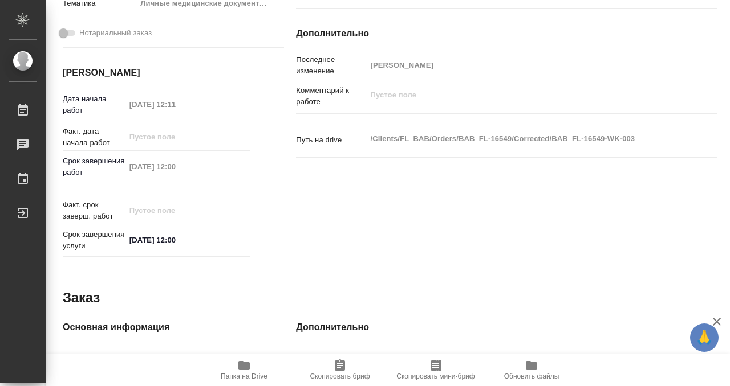
scroll to position [609, 0]
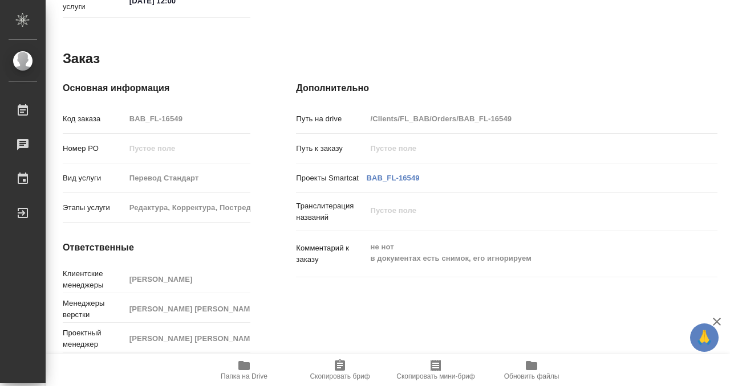
click at [238, 363] on icon "button" at bounding box center [243, 365] width 11 height 9
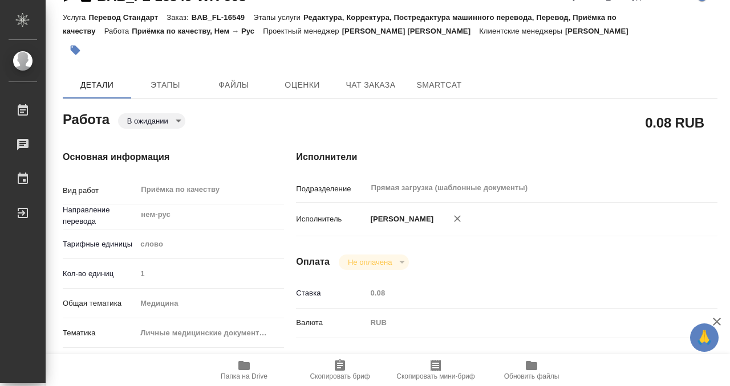
scroll to position [0, 0]
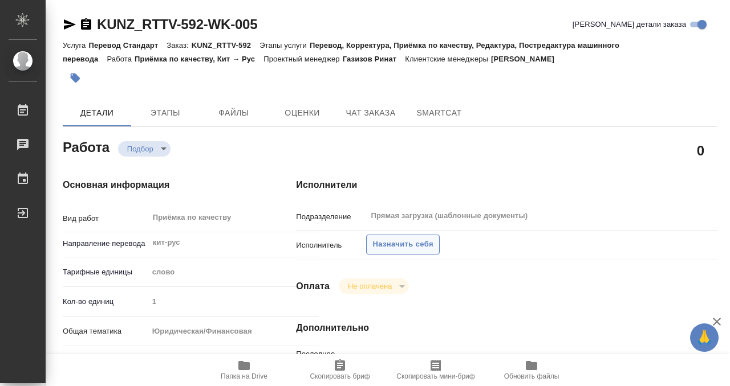
click at [424, 242] on span "Назначить себя" at bounding box center [402, 244] width 60 height 13
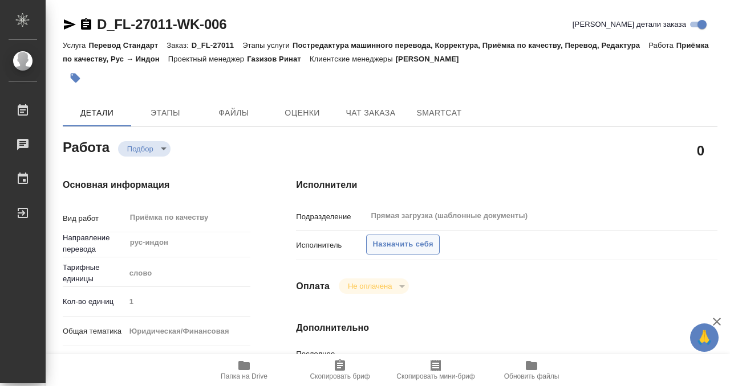
click at [418, 247] on span "Назначить себя" at bounding box center [402, 244] width 60 height 13
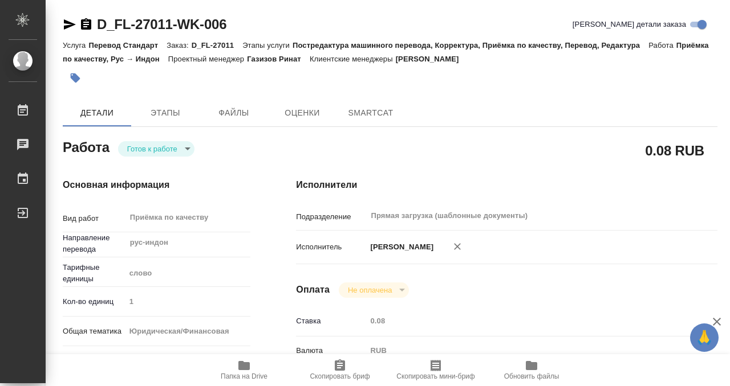
type textarea "x"
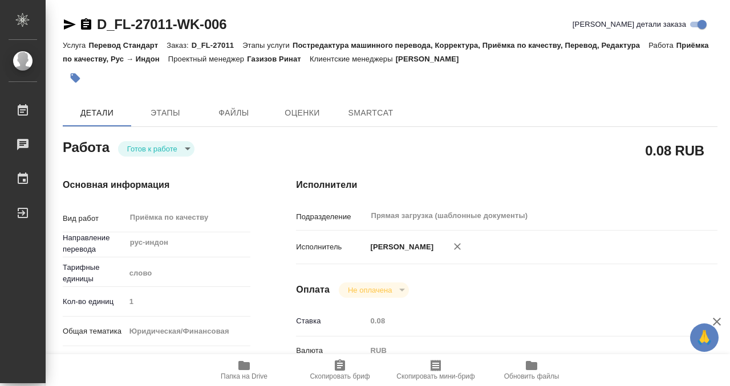
type textarea "x"
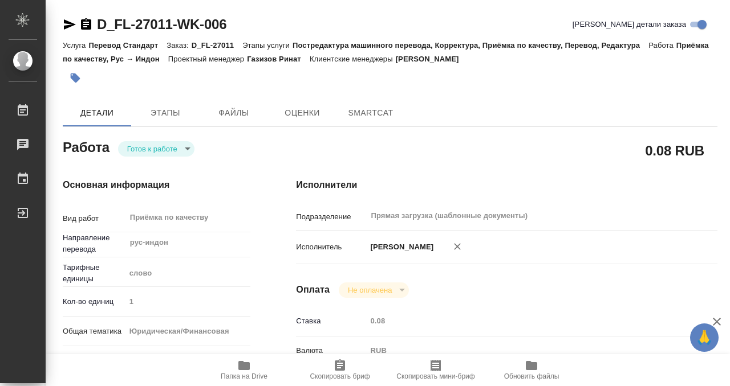
type textarea "x"
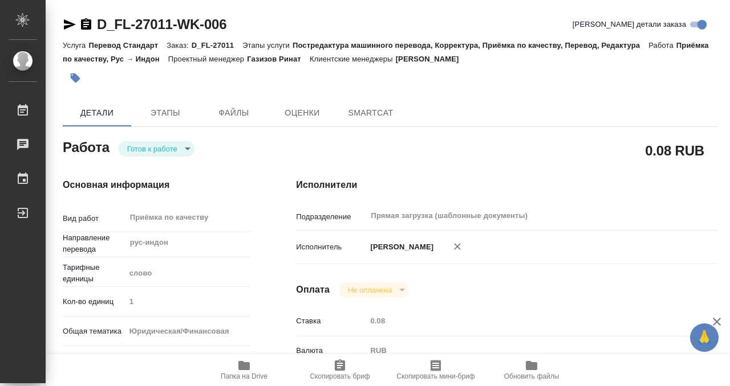
type textarea "x"
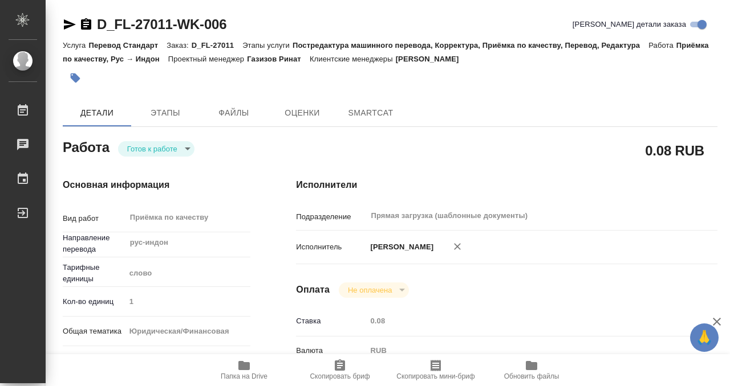
type textarea "x"
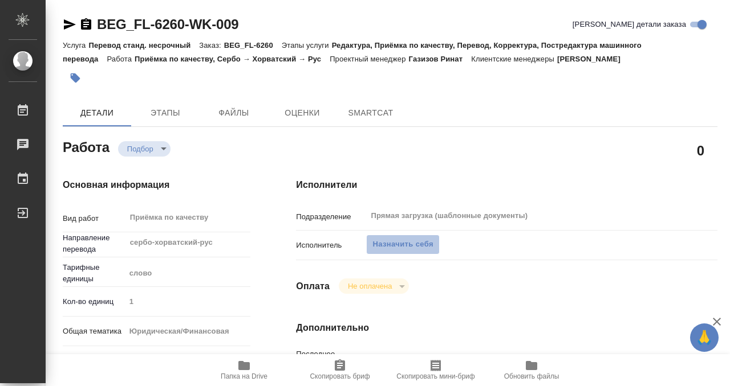
click at [406, 241] on span "Назначить себя" at bounding box center [402, 244] width 60 height 13
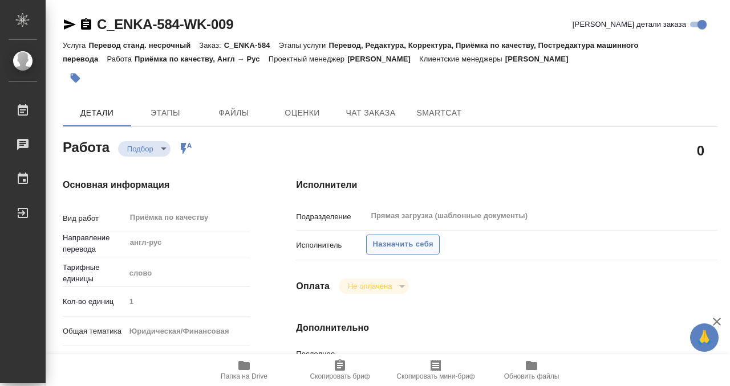
click at [396, 248] on span "Назначить себя" at bounding box center [402, 244] width 60 height 13
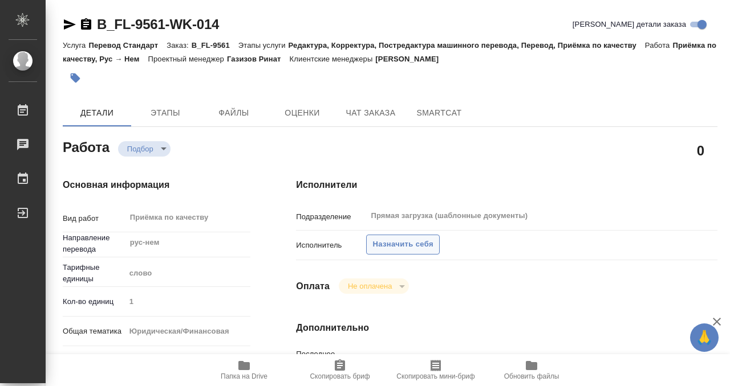
click at [388, 243] on span "Назначить себя" at bounding box center [402, 244] width 60 height 13
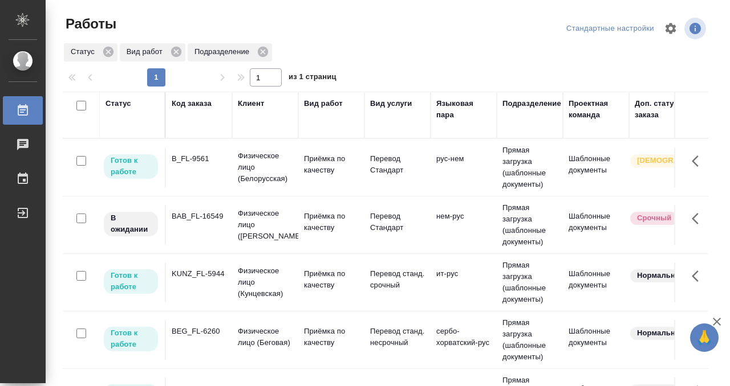
click at [206, 172] on td "B_FL-9561" at bounding box center [199, 168] width 66 height 40
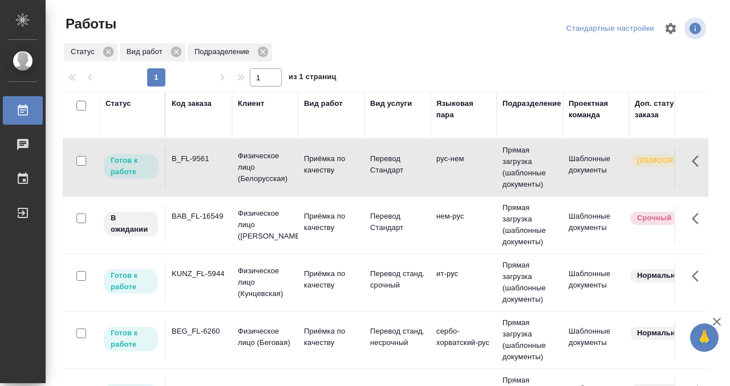
click at [206, 172] on td "B_FL-9561" at bounding box center [199, 168] width 66 height 40
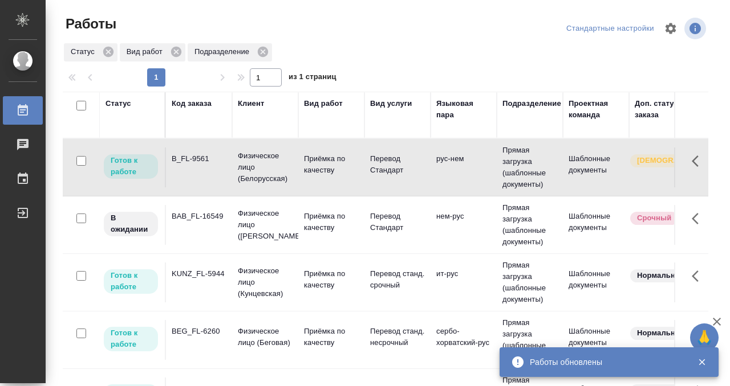
click at [114, 106] on div "Статус" at bounding box center [118, 103] width 26 height 11
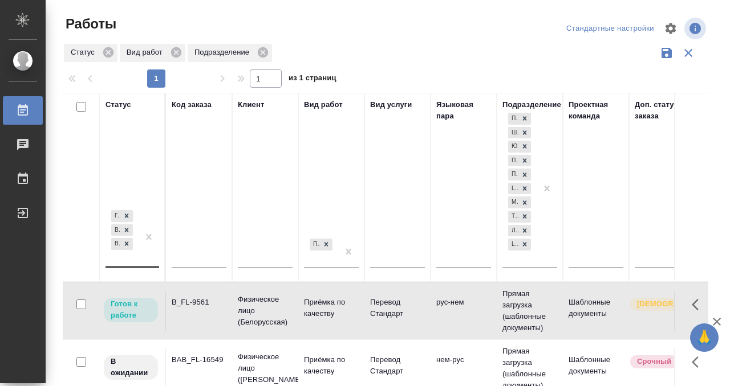
click at [130, 262] on div "Готов к работе В работе В ожидании" at bounding box center [121, 237] width 33 height 59
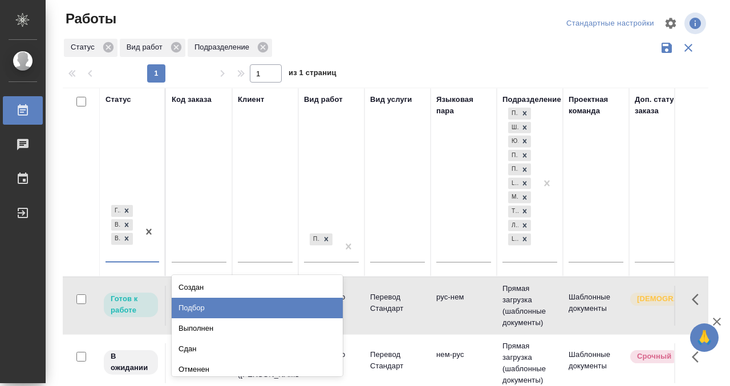
scroll to position [6, 0]
click at [232, 312] on div "Подбор" at bounding box center [257, 308] width 171 height 21
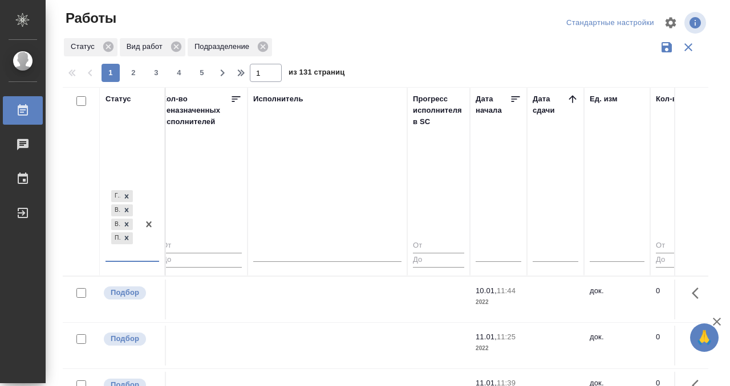
scroll to position [0, 681]
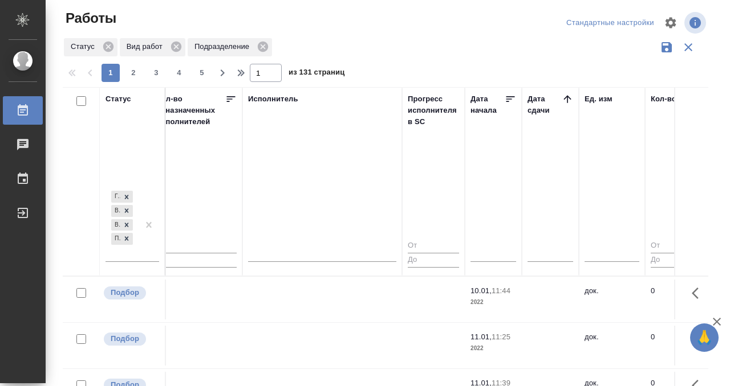
click at [563, 96] on icon at bounding box center [567, 98] width 11 height 11
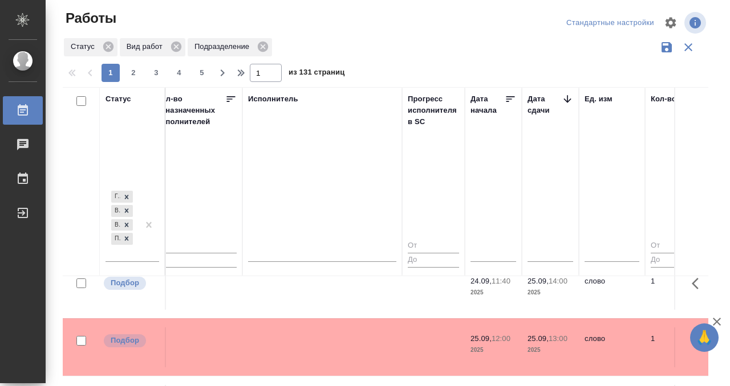
scroll to position [395, 681]
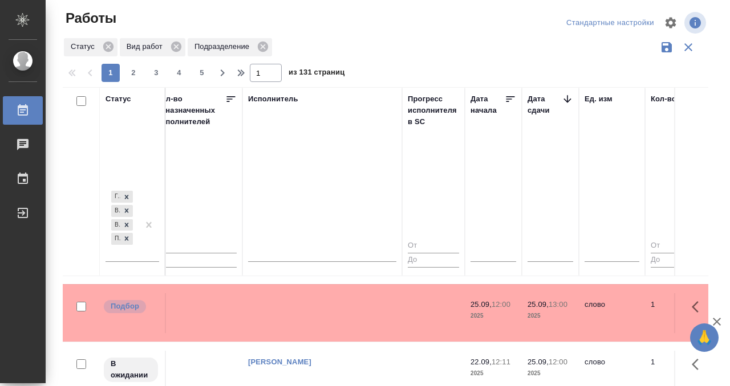
click at [305, 311] on td at bounding box center [322, 314] width 160 height 40
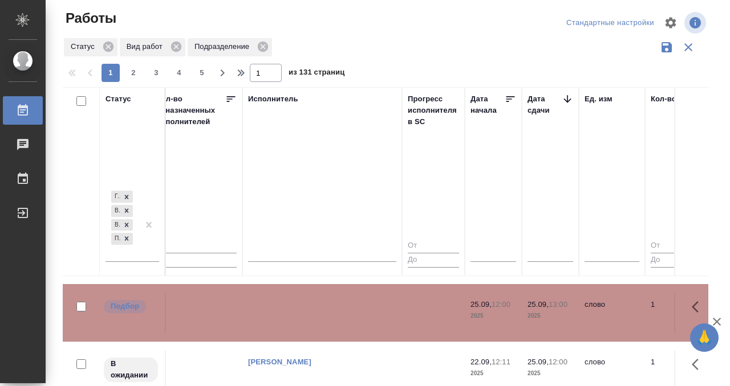
click at [305, 311] on td at bounding box center [322, 314] width 160 height 40
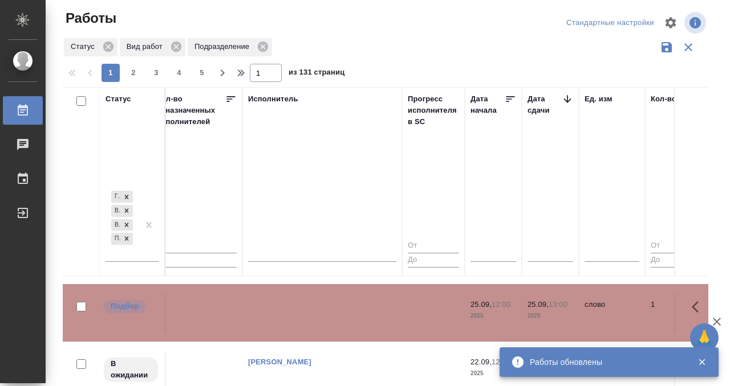
scroll to position [571, 681]
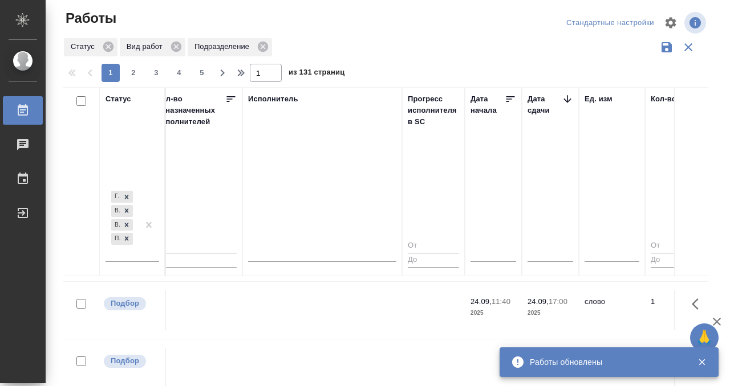
click at [310, 313] on td at bounding box center [322, 311] width 160 height 40
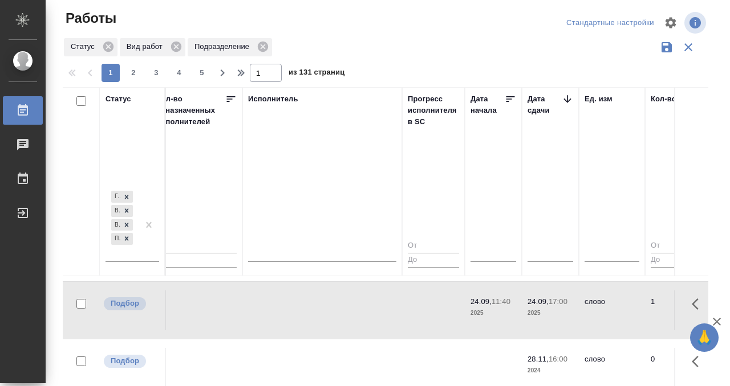
click at [310, 313] on td at bounding box center [322, 311] width 160 height 40
click at [19, 107] on div "Работы" at bounding box center [8, 110] width 29 height 17
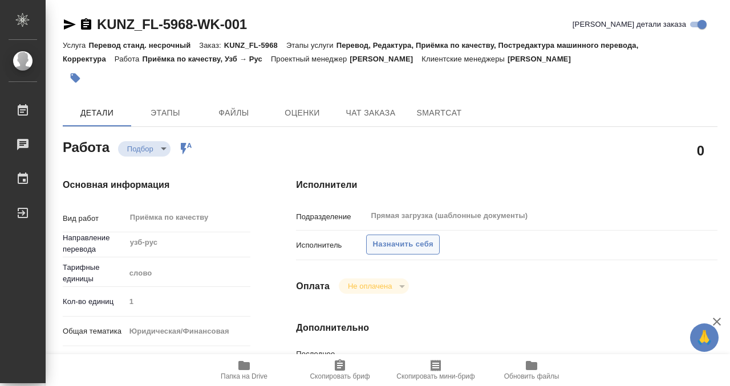
click at [386, 246] on span "Назначить себя" at bounding box center [402, 244] width 60 height 13
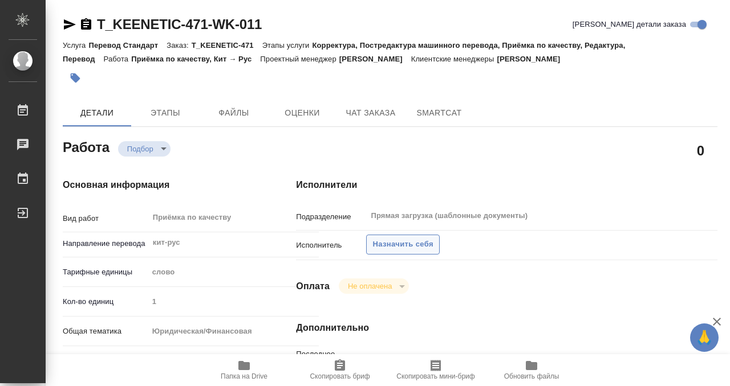
click at [390, 241] on span "Назначить себя" at bounding box center [402, 244] width 60 height 13
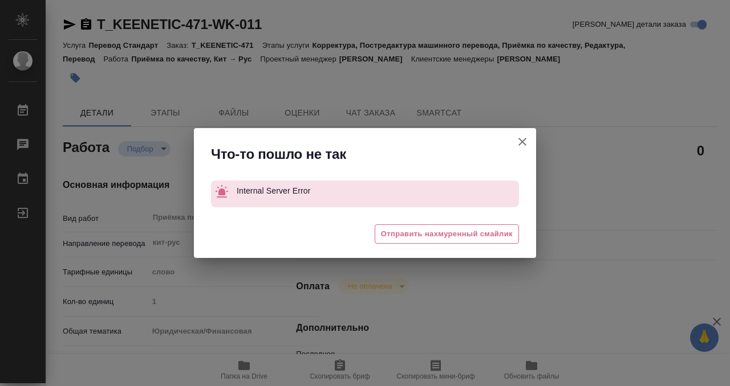
click at [527, 140] on icon "button" at bounding box center [522, 142] width 14 height 14
